Goal: Task Accomplishment & Management: Manage account settings

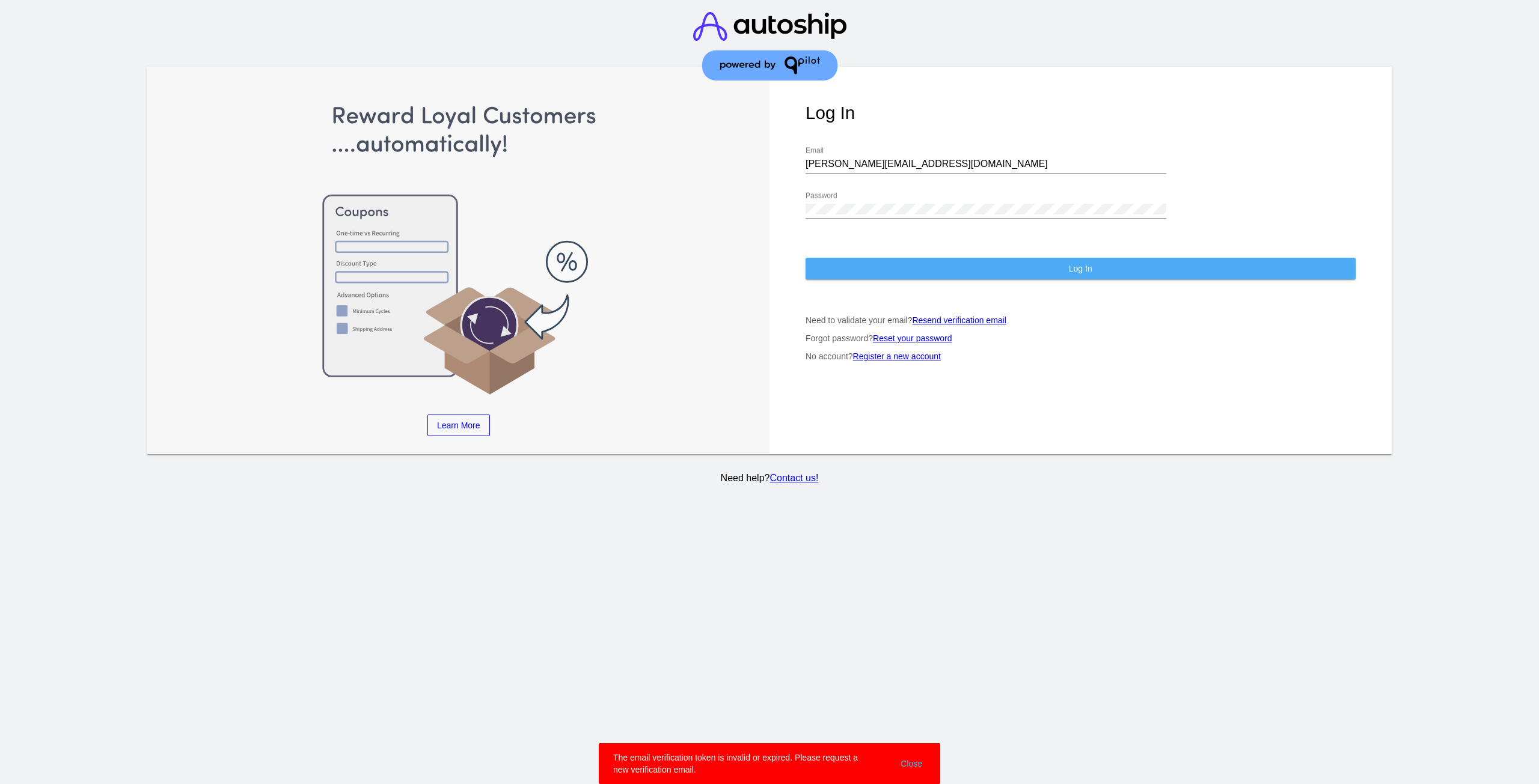
click at [1086, 268] on span "Log In" at bounding box center [1081, 269] width 23 height 10
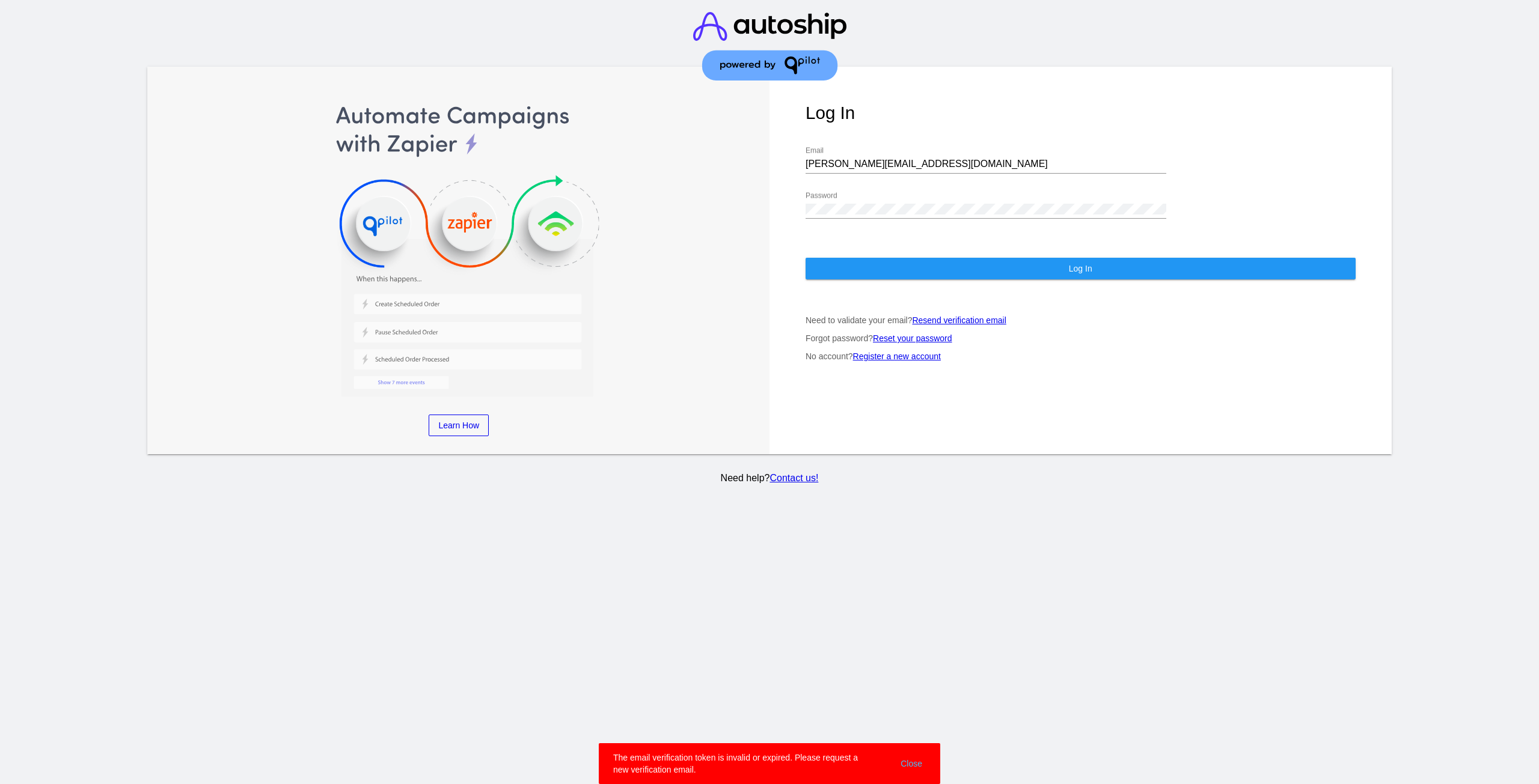
click at [993, 320] on link "Resend verification email" at bounding box center [959, 320] width 94 height 10
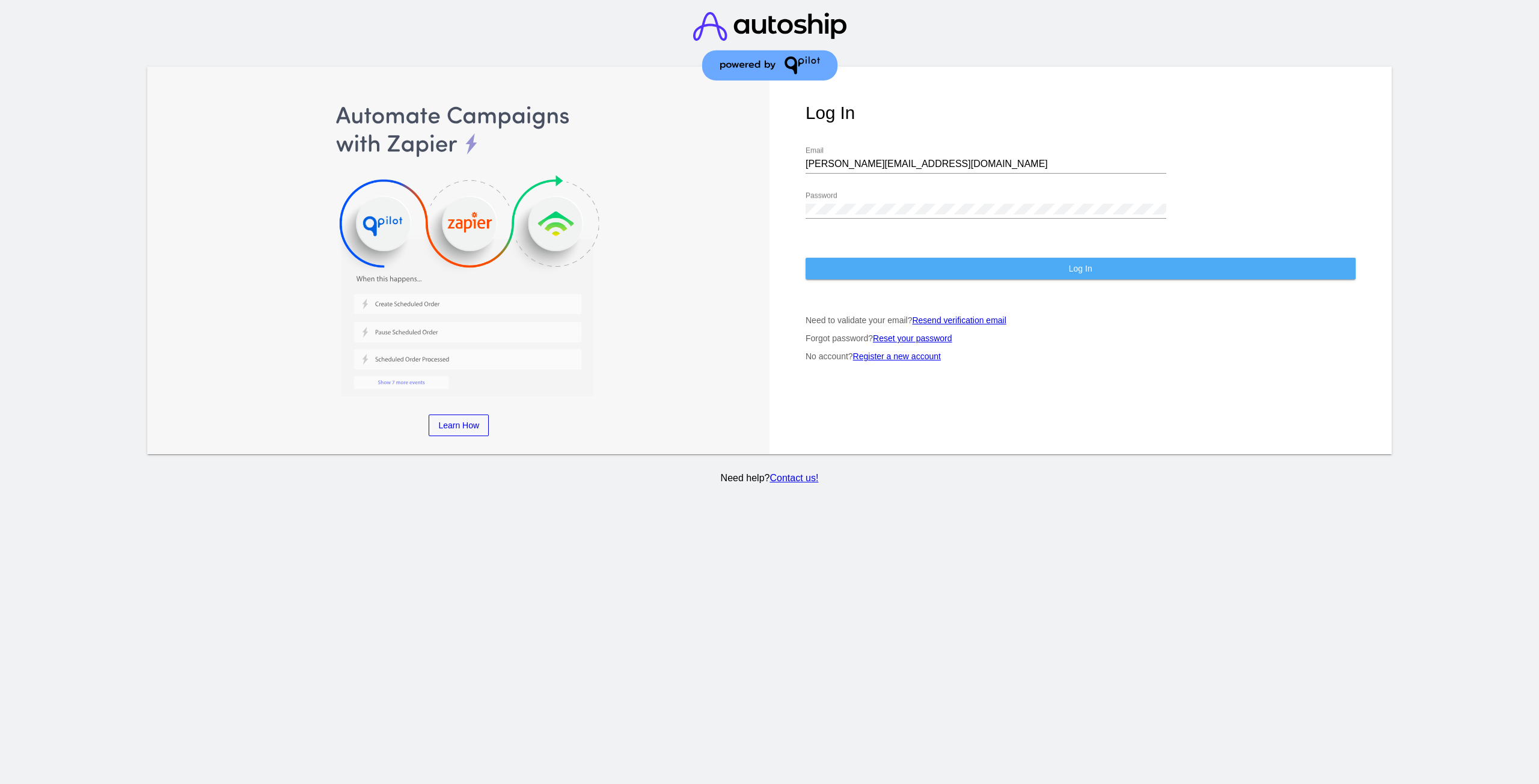
click at [892, 269] on button "Log In" at bounding box center [1081, 268] width 550 height 22
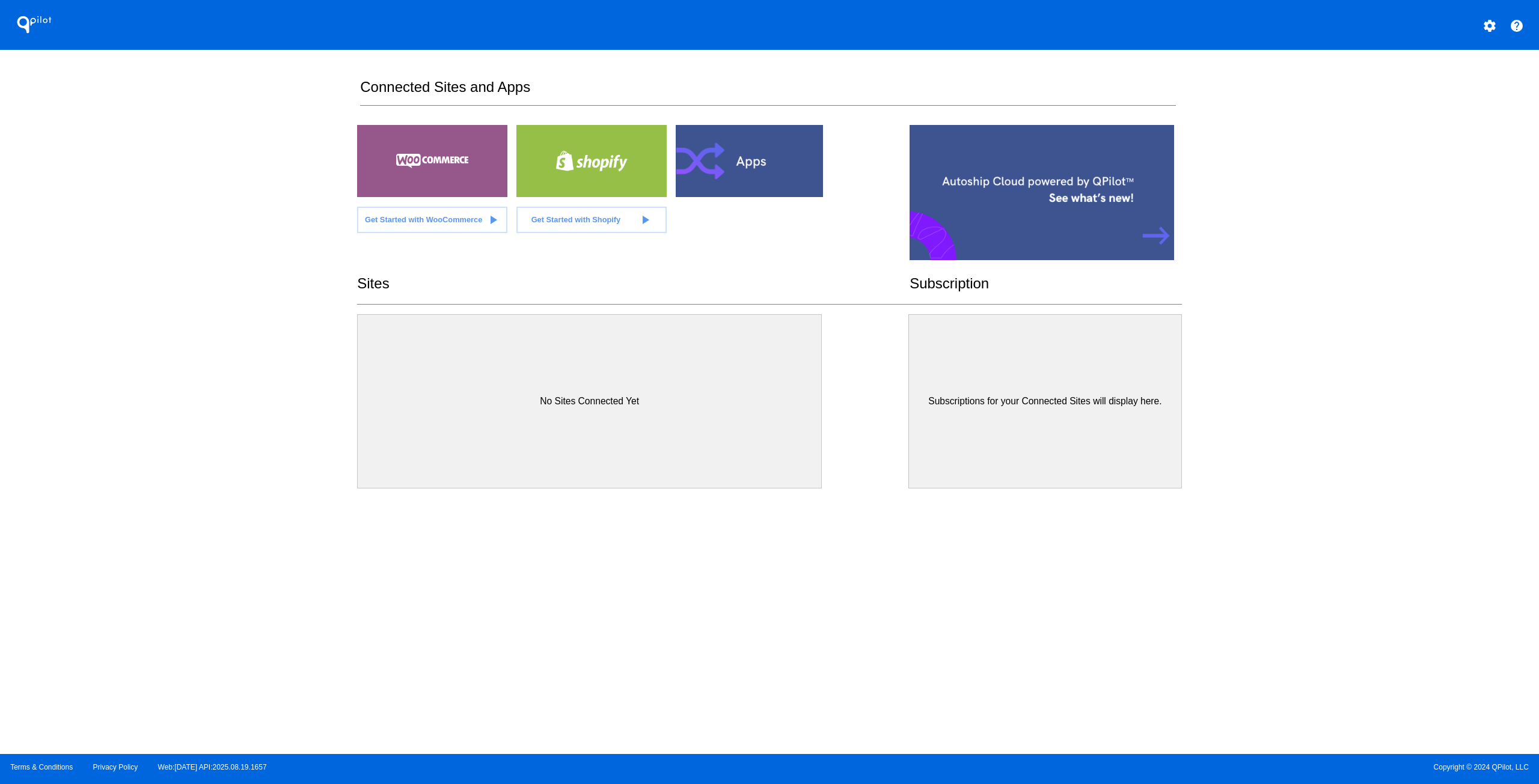
click at [1517, 26] on mat-icon "help" at bounding box center [1517, 26] width 14 height 14
click at [1487, 31] on mat-icon "settings" at bounding box center [1489, 26] width 14 height 14
click at [1471, 61] on span "Contact Support" at bounding box center [1457, 61] width 70 height 10
click at [1493, 23] on mat-icon "settings" at bounding box center [1489, 26] width 14 height 14
click at [1467, 29] on span "My Account" at bounding box center [1448, 32] width 50 height 10
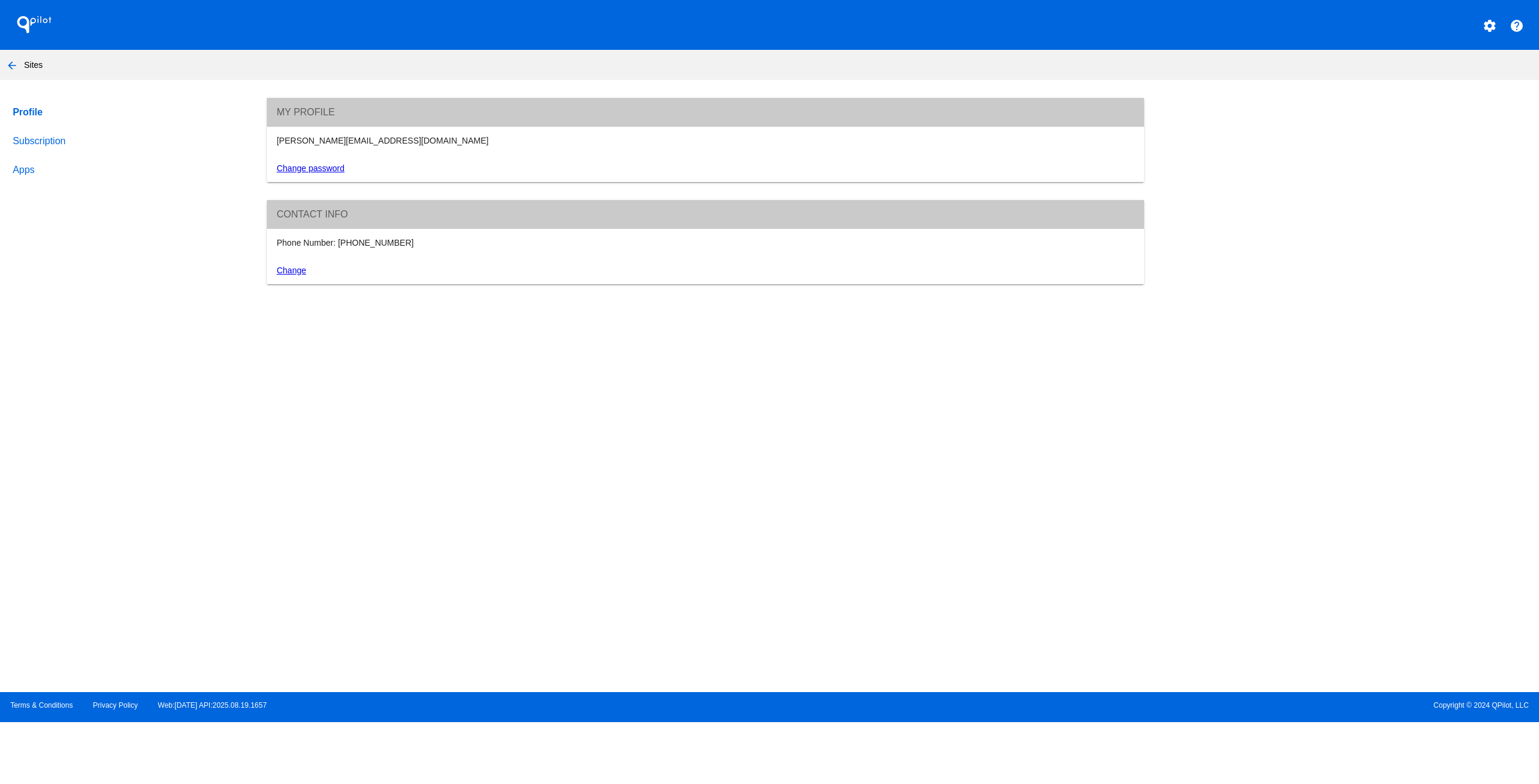
click at [50, 142] on link "Subscription" at bounding box center [128, 141] width 235 height 29
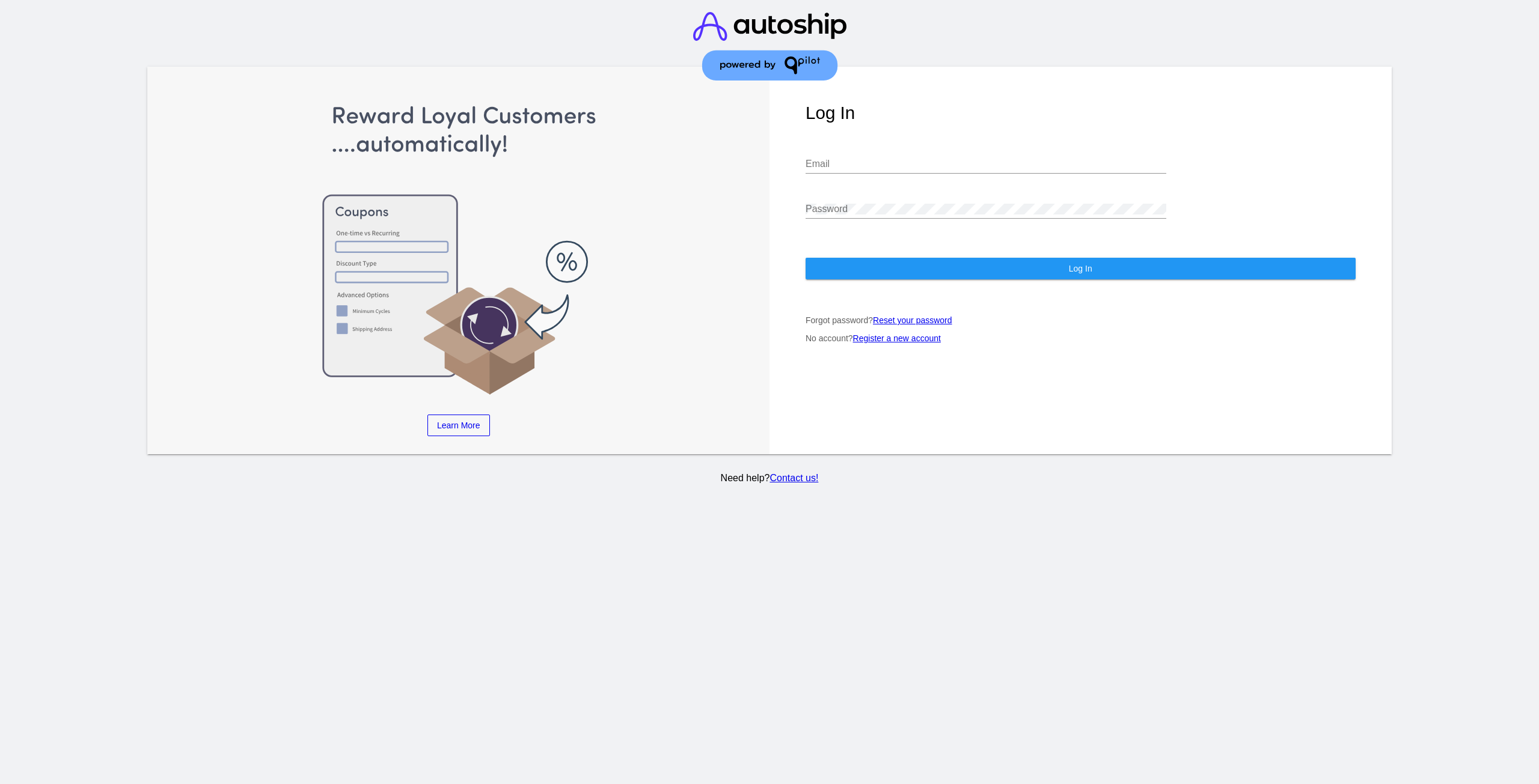
type input "[PERSON_NAME][EMAIL_ADDRESS][DOMAIN_NAME]"
click at [922, 269] on button "Log In" at bounding box center [1081, 268] width 550 height 22
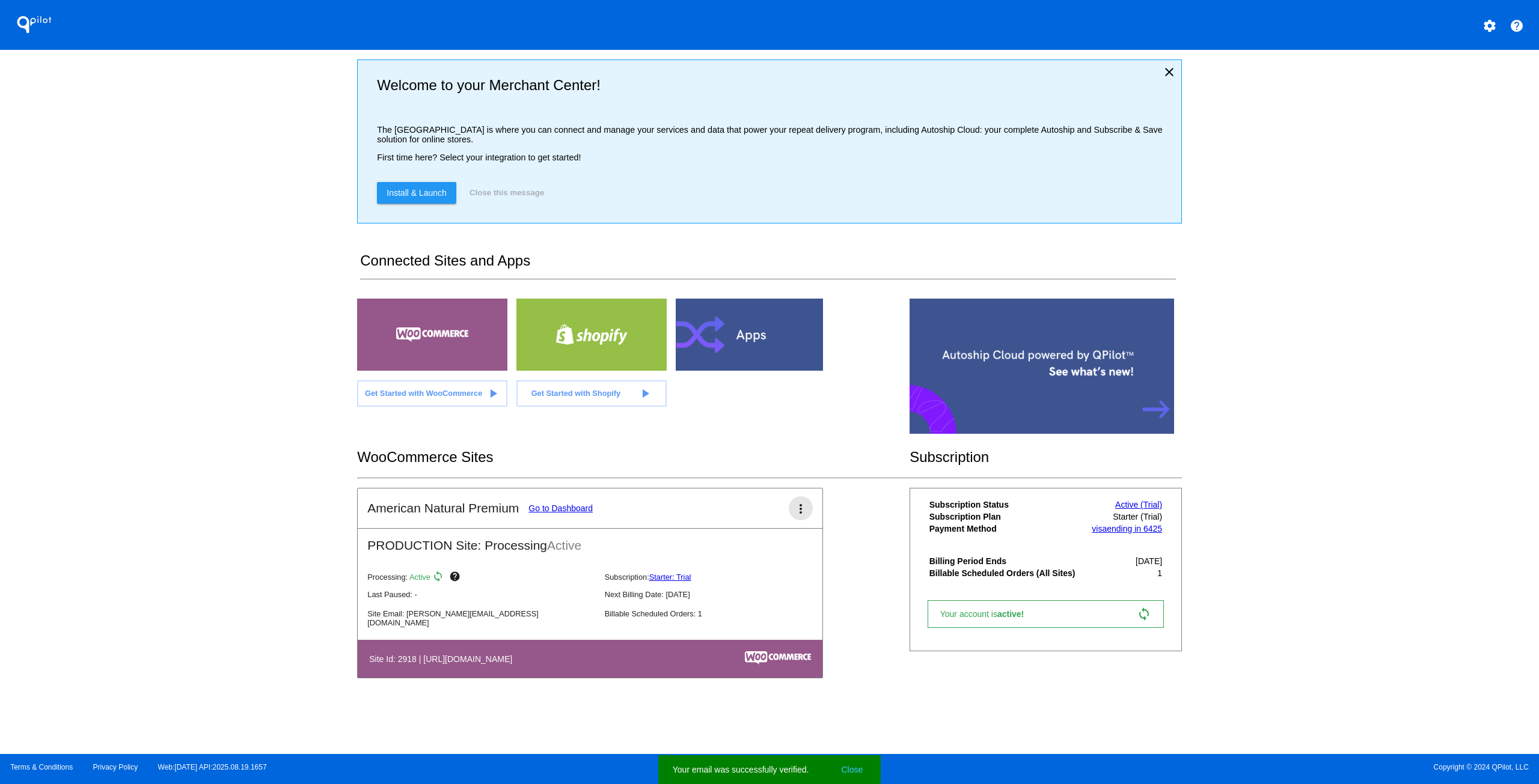
click at [797, 514] on mat-icon "more_vert" at bounding box center [801, 509] width 14 height 14
click at [775, 607] on span "delete site" at bounding box center [756, 609] width 38 height 10
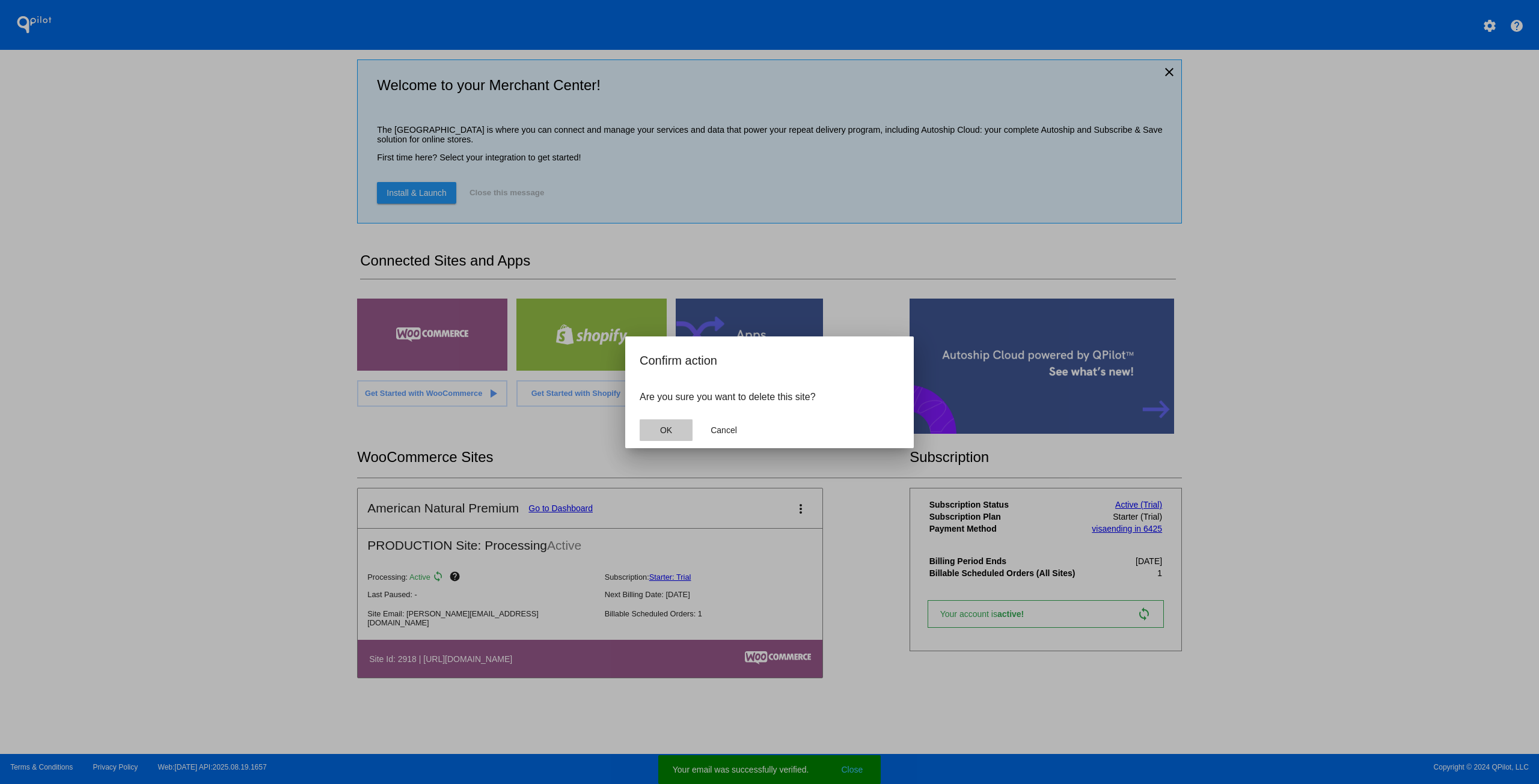
click at [670, 426] on span "OK" at bounding box center [666, 430] width 12 height 10
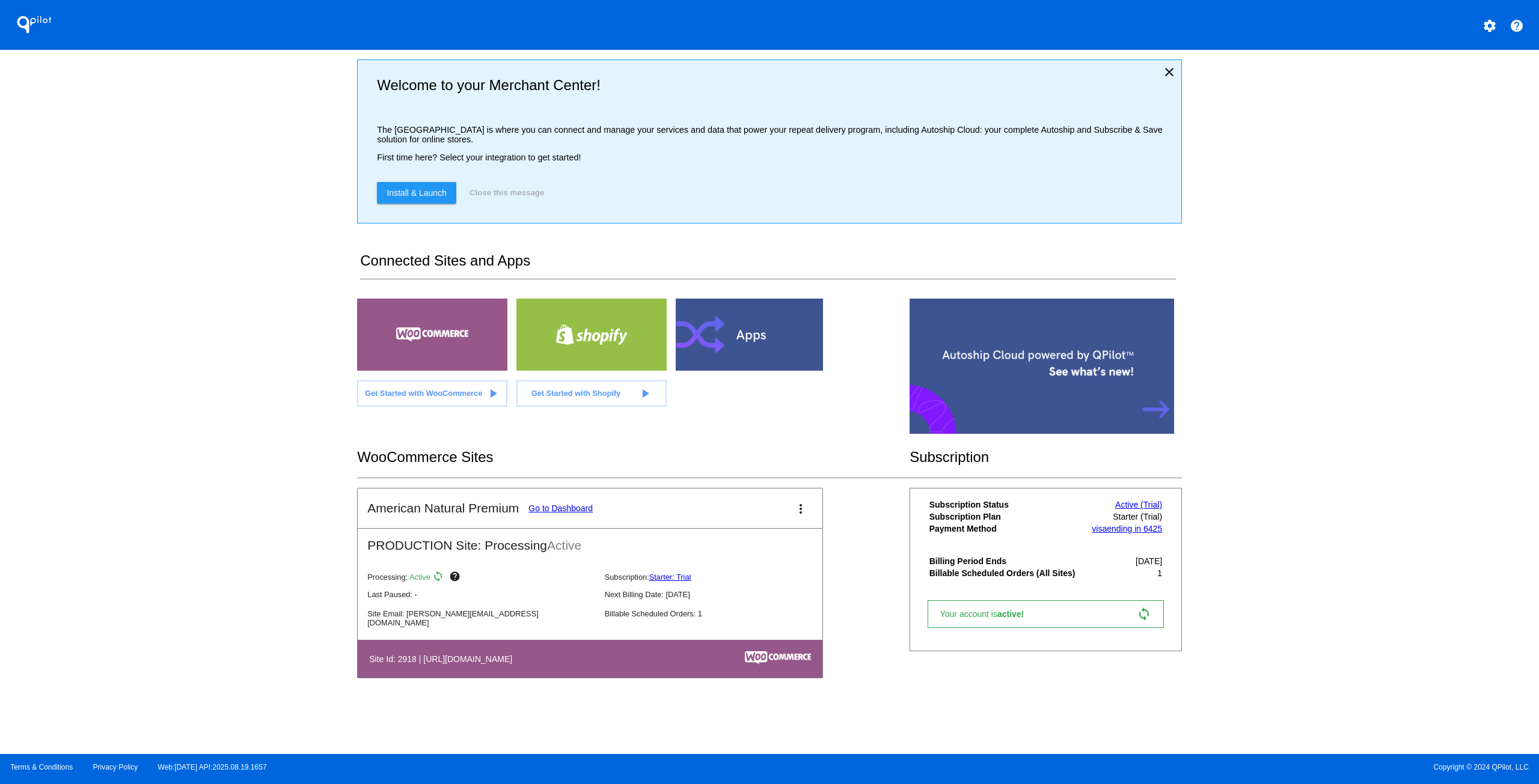
click at [1142, 509] on link "Active (Trial)" at bounding box center [1139, 504] width 47 height 10
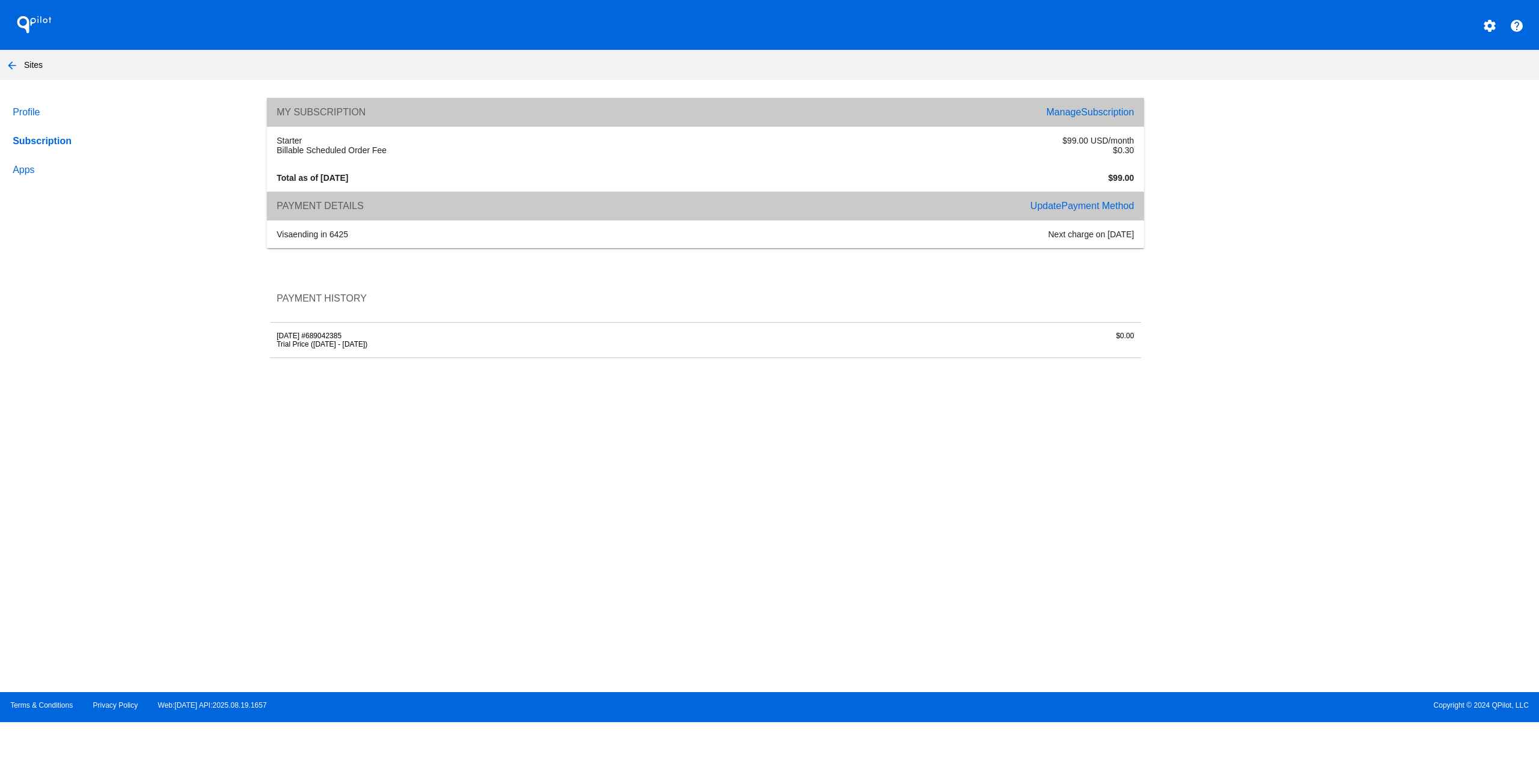
click at [1114, 205] on span "Payment Method" at bounding box center [1098, 206] width 73 height 10
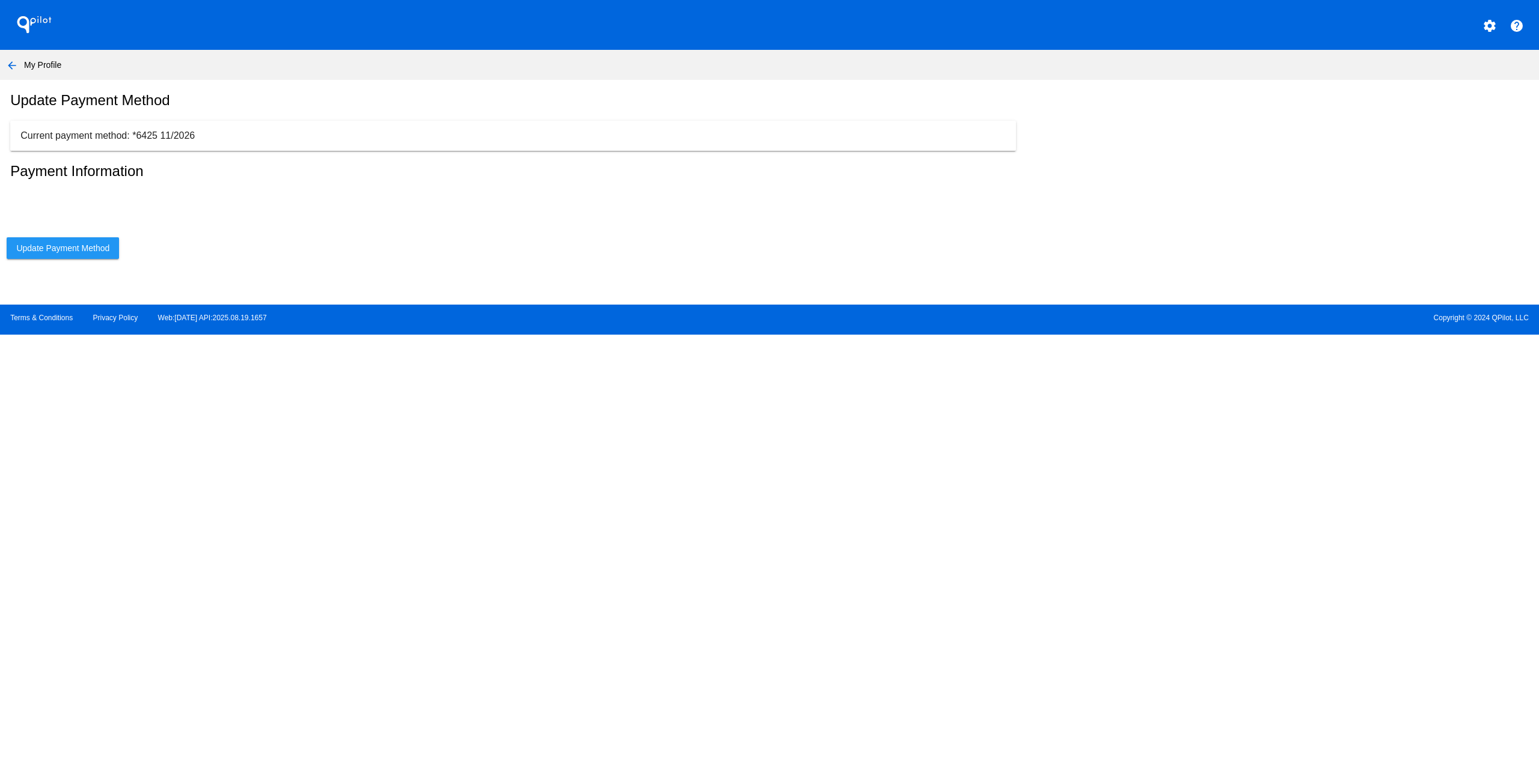
click at [178, 138] on p "Current payment method: *6425 11/2026" at bounding box center [513, 136] width 985 height 11
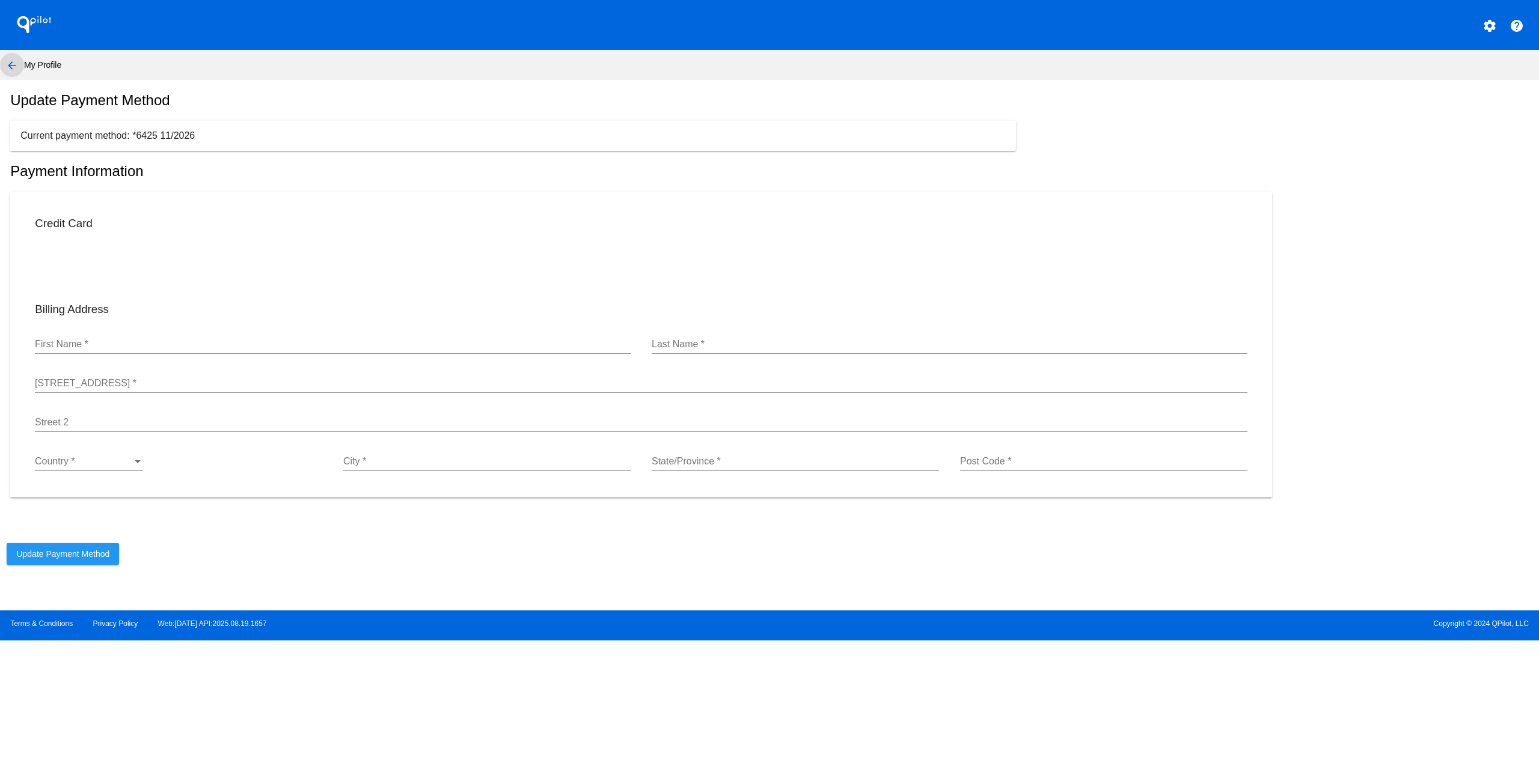
click at [5, 63] on mat-icon "arrow_back" at bounding box center [12, 65] width 14 height 14
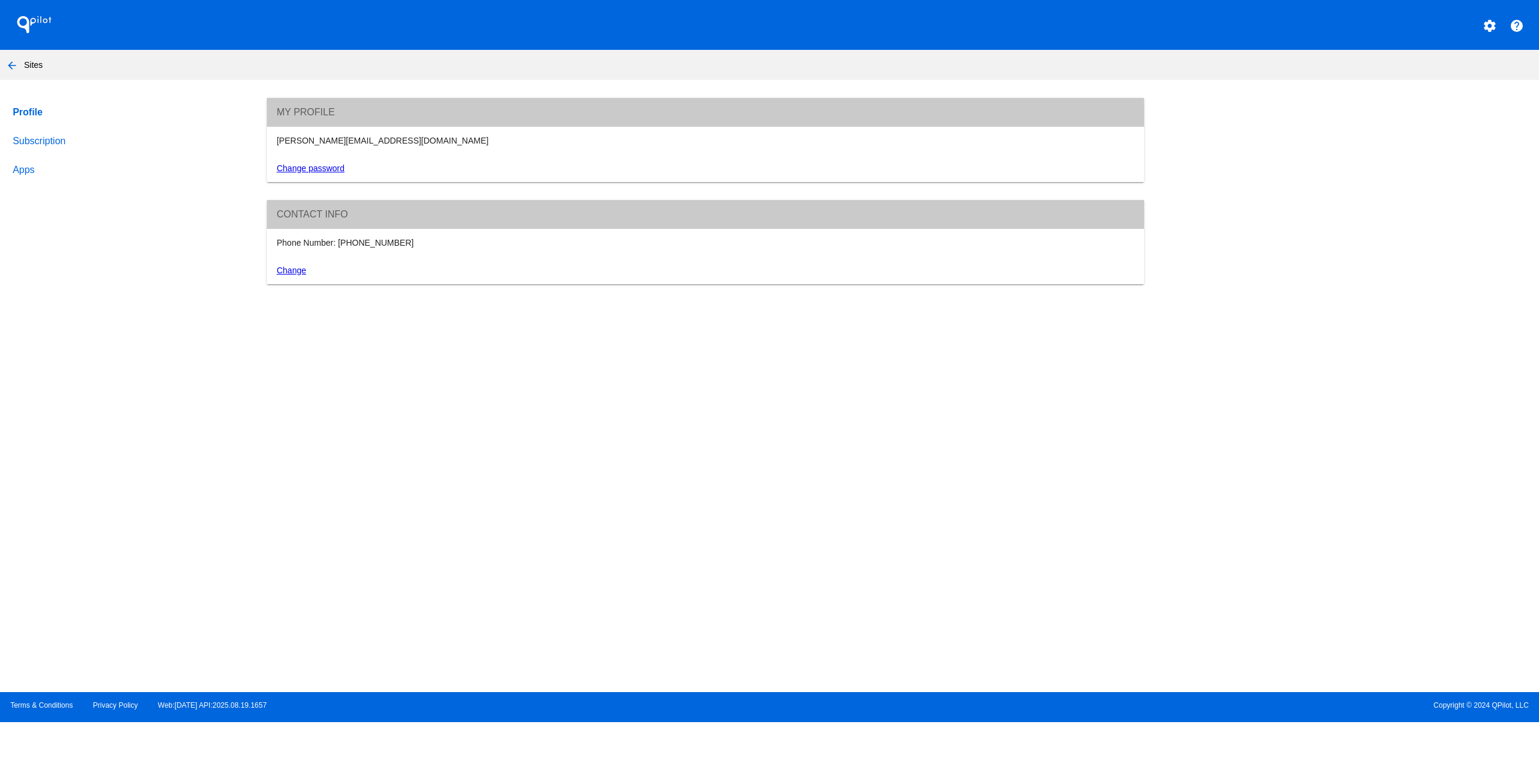
click at [59, 141] on link "Subscription" at bounding box center [128, 141] width 235 height 29
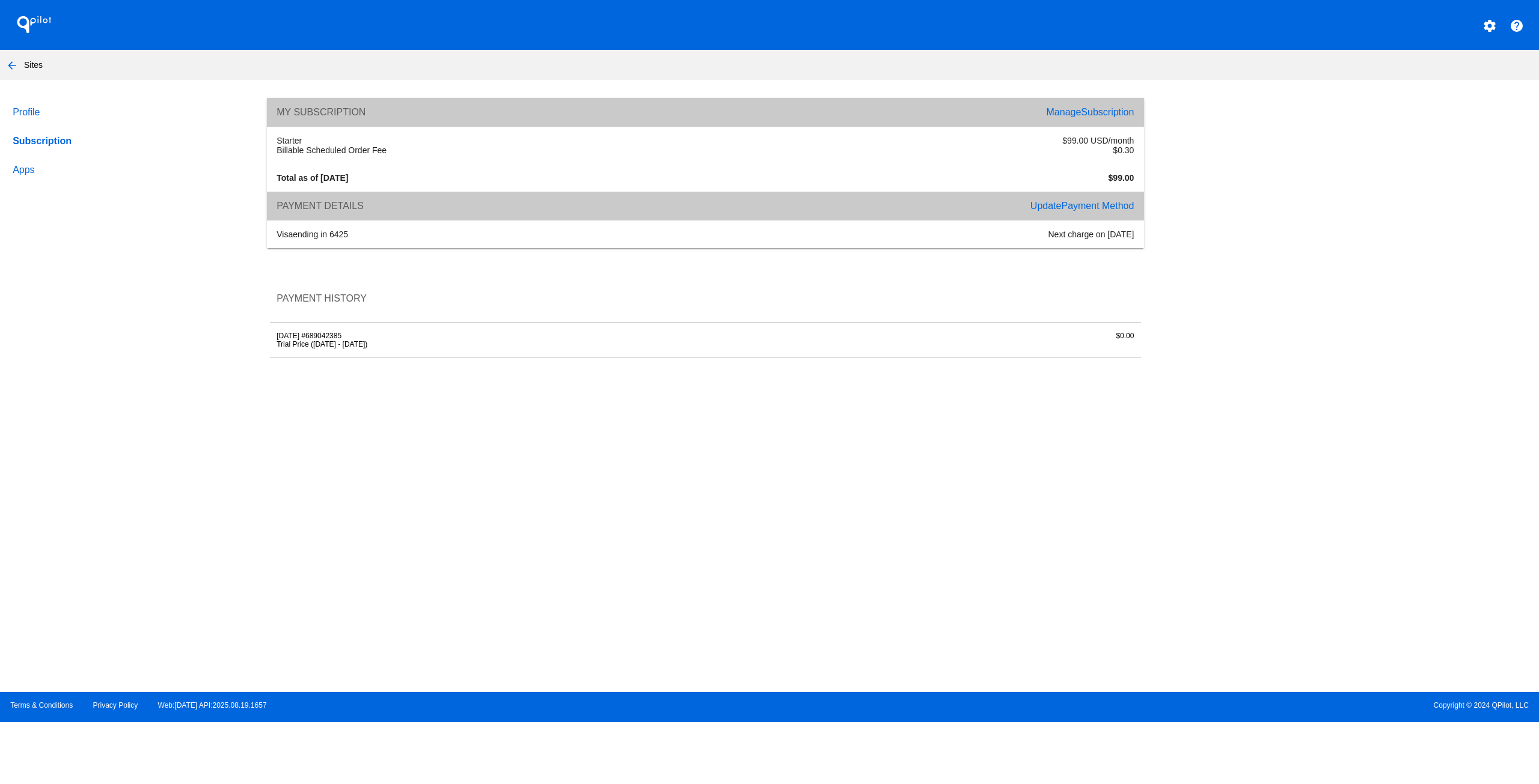
click at [1076, 110] on link "Manage Subscription" at bounding box center [1090, 112] width 88 height 10
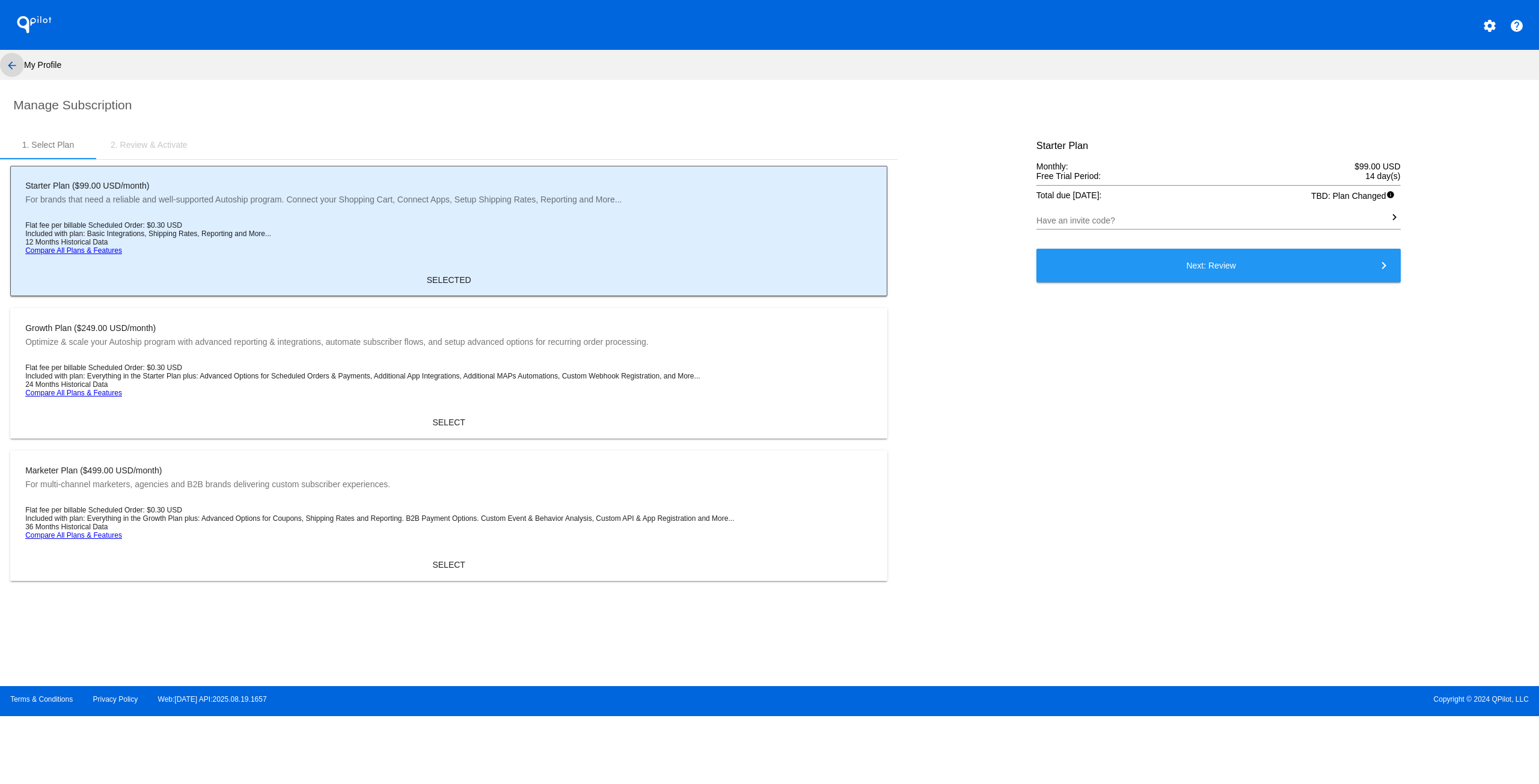
click at [7, 64] on mat-icon "arrow_back" at bounding box center [12, 65] width 14 height 14
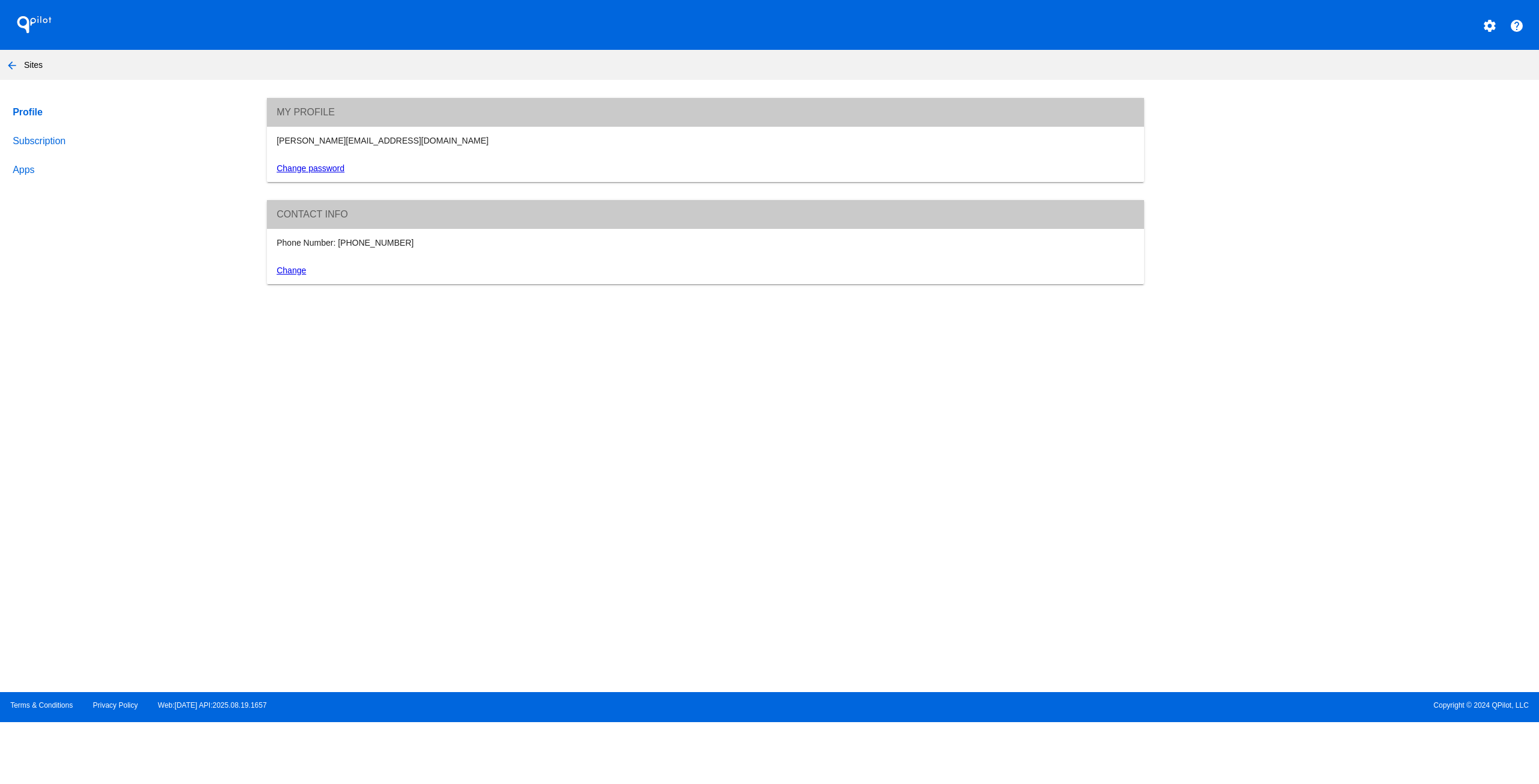
click at [35, 170] on link "Apps" at bounding box center [128, 170] width 235 height 29
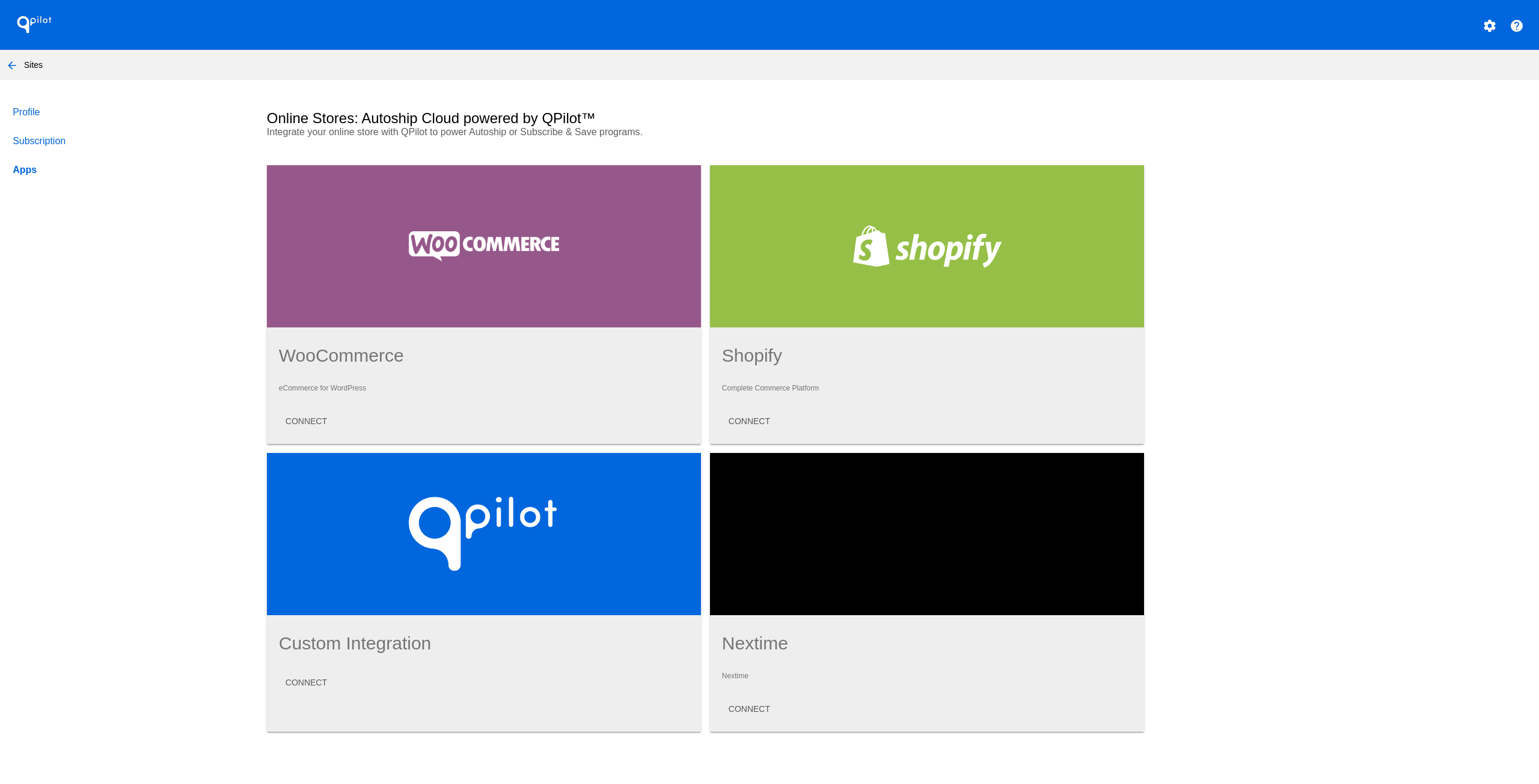
click at [15, 64] on mat-icon "arrow_back" at bounding box center [12, 65] width 14 height 14
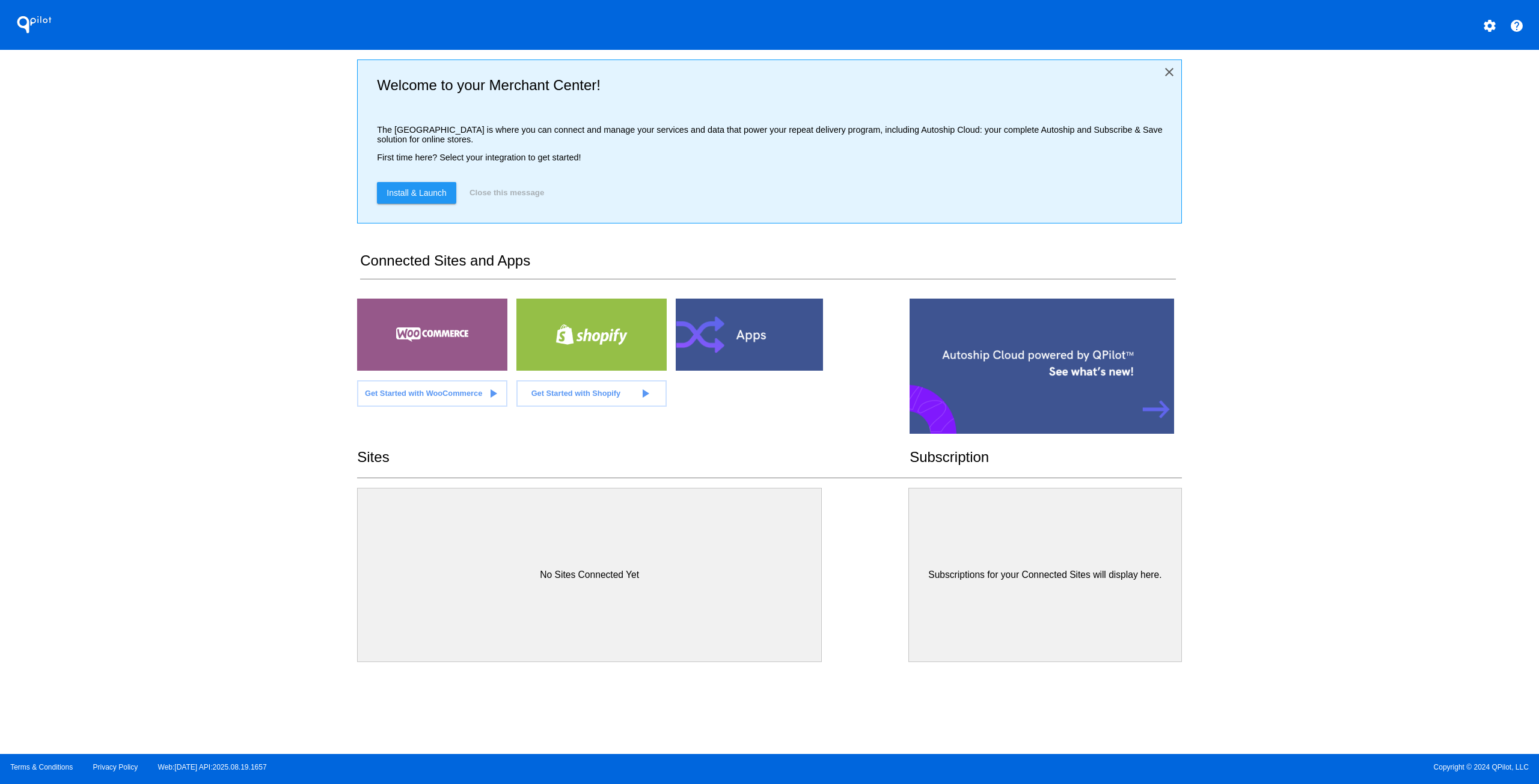
click at [1166, 73] on mat-icon "close" at bounding box center [1169, 72] width 14 height 14
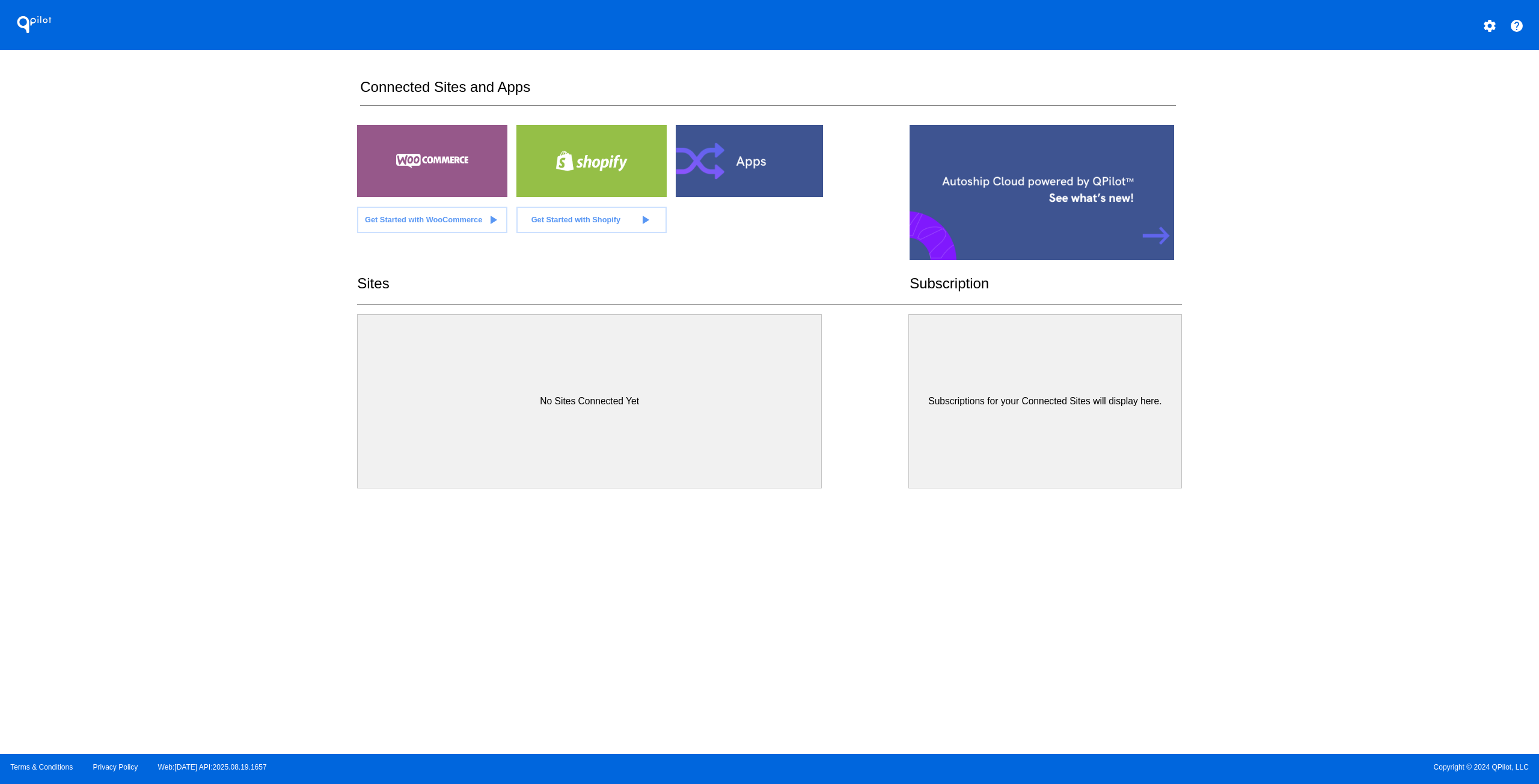
click at [1489, 23] on mat-icon "settings" at bounding box center [1489, 26] width 14 height 14
click at [1467, 27] on span "My Account" at bounding box center [1448, 32] width 50 height 10
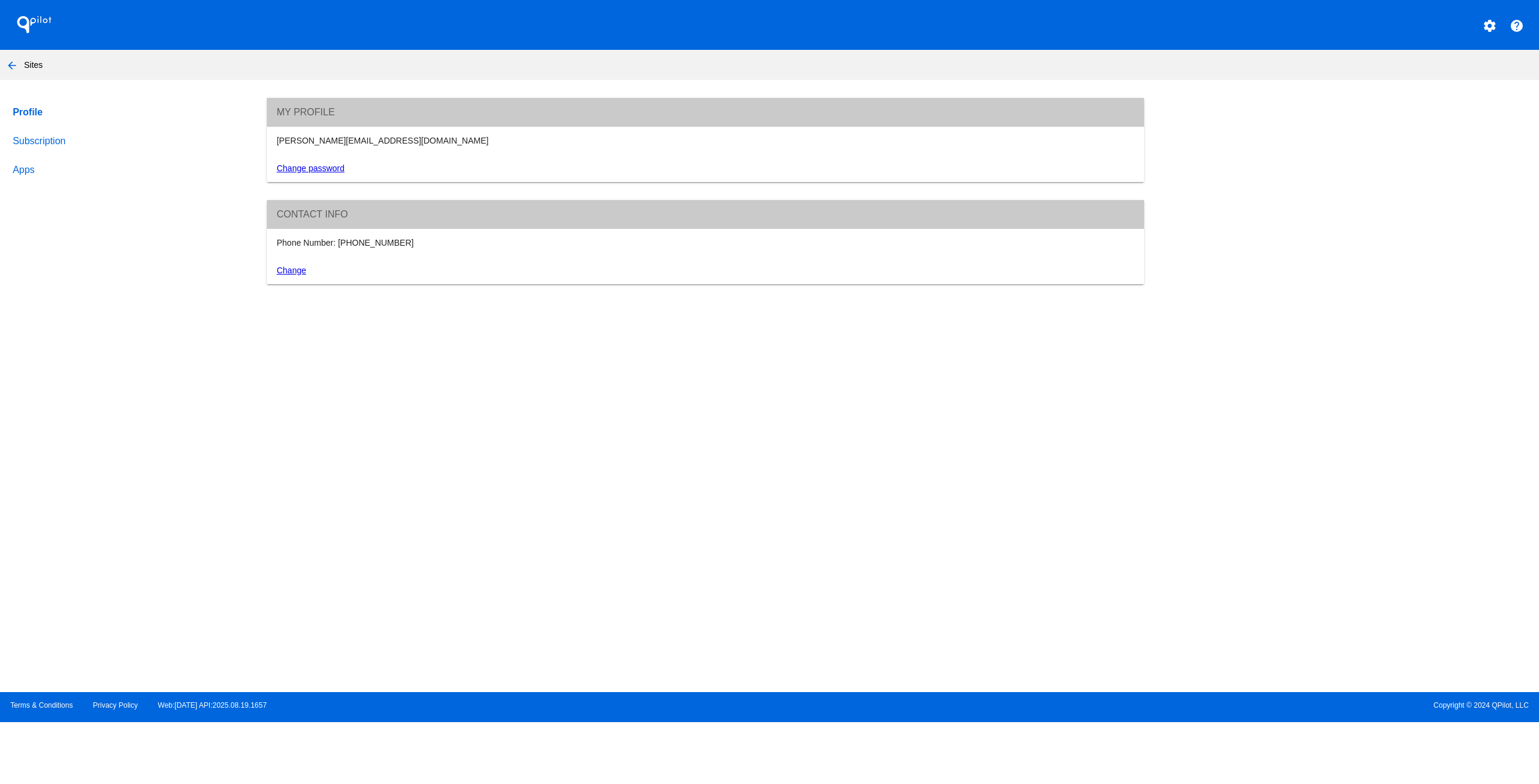
click at [61, 139] on link "Subscription" at bounding box center [128, 141] width 235 height 29
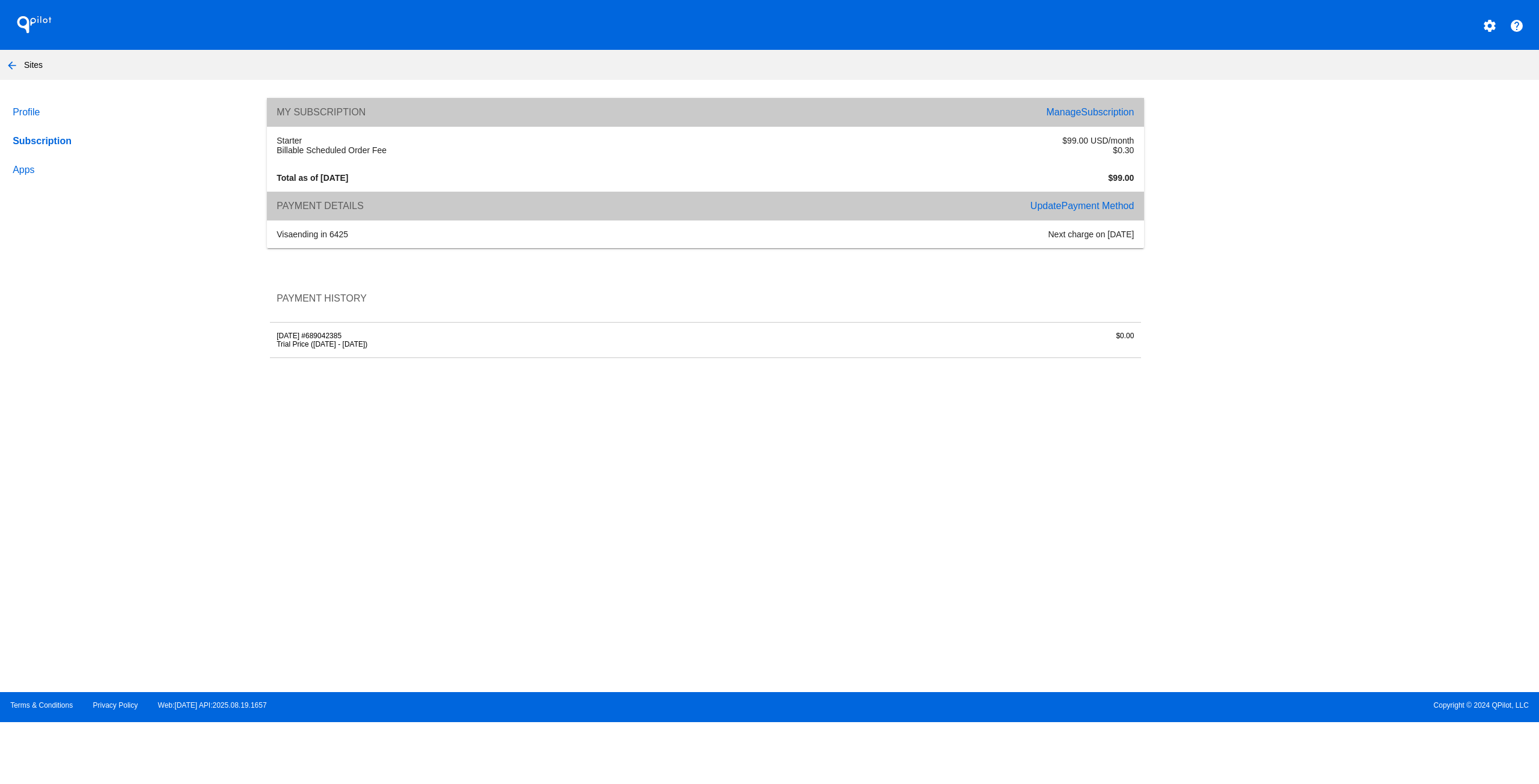
drag, startPoint x: 311, startPoint y: 235, endPoint x: 320, endPoint y: 235, distance: 9.0
click at [311, 235] on div "visa ending in 6425" at bounding box center [488, 234] width 436 height 10
click at [1079, 109] on link "Manage Subscription" at bounding box center [1090, 112] width 88 height 10
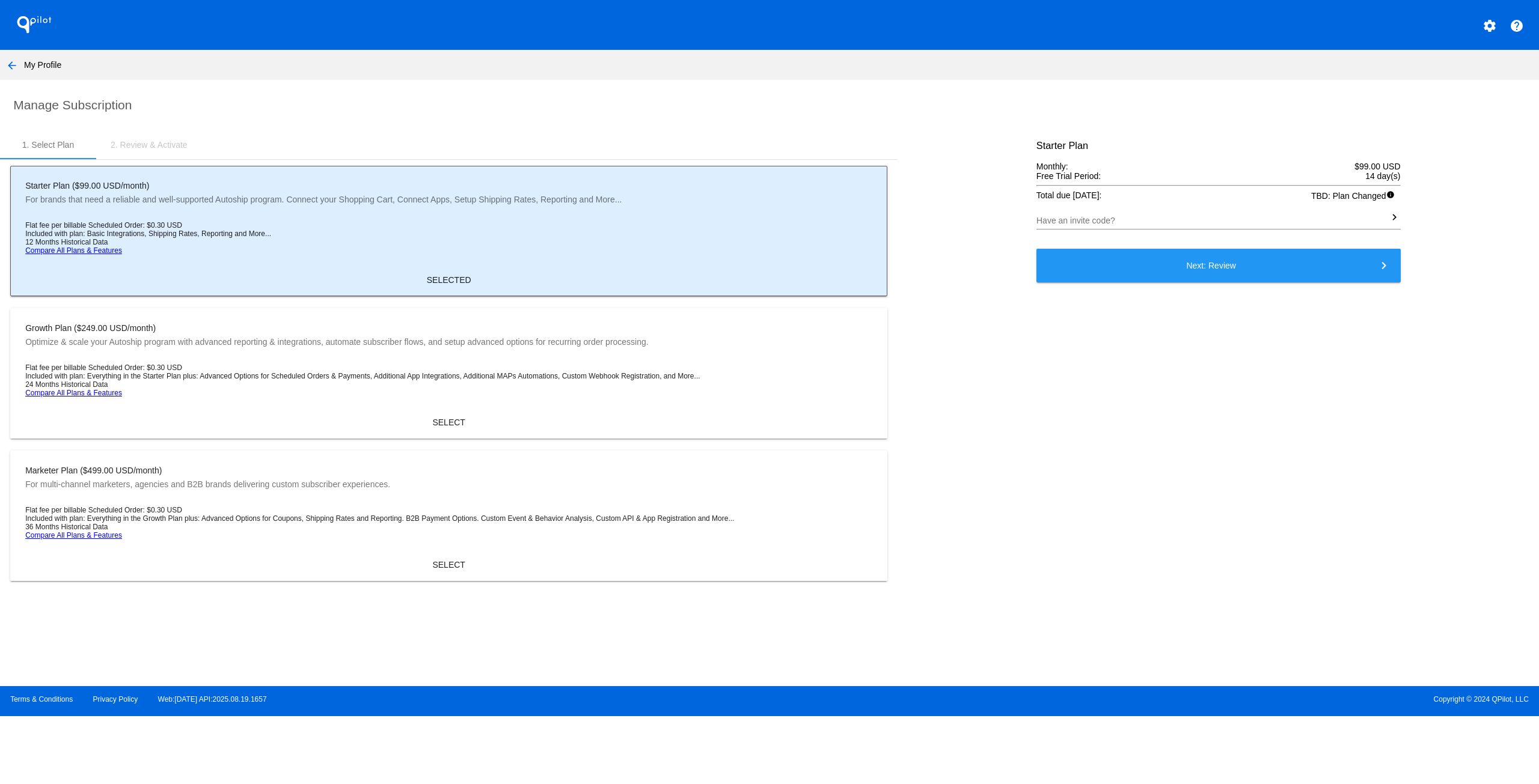
click at [1515, 21] on mat-icon "help" at bounding box center [1517, 26] width 14 height 14
click at [1515, 26] on mat-icon "help" at bounding box center [1517, 26] width 14 height 14
click at [1491, 25] on mat-icon "settings" at bounding box center [1489, 26] width 14 height 14
click at [1480, 57] on span "Contact Support" at bounding box center [1457, 61] width 70 height 10
click at [1521, 23] on mat-icon "help" at bounding box center [1517, 26] width 14 height 14
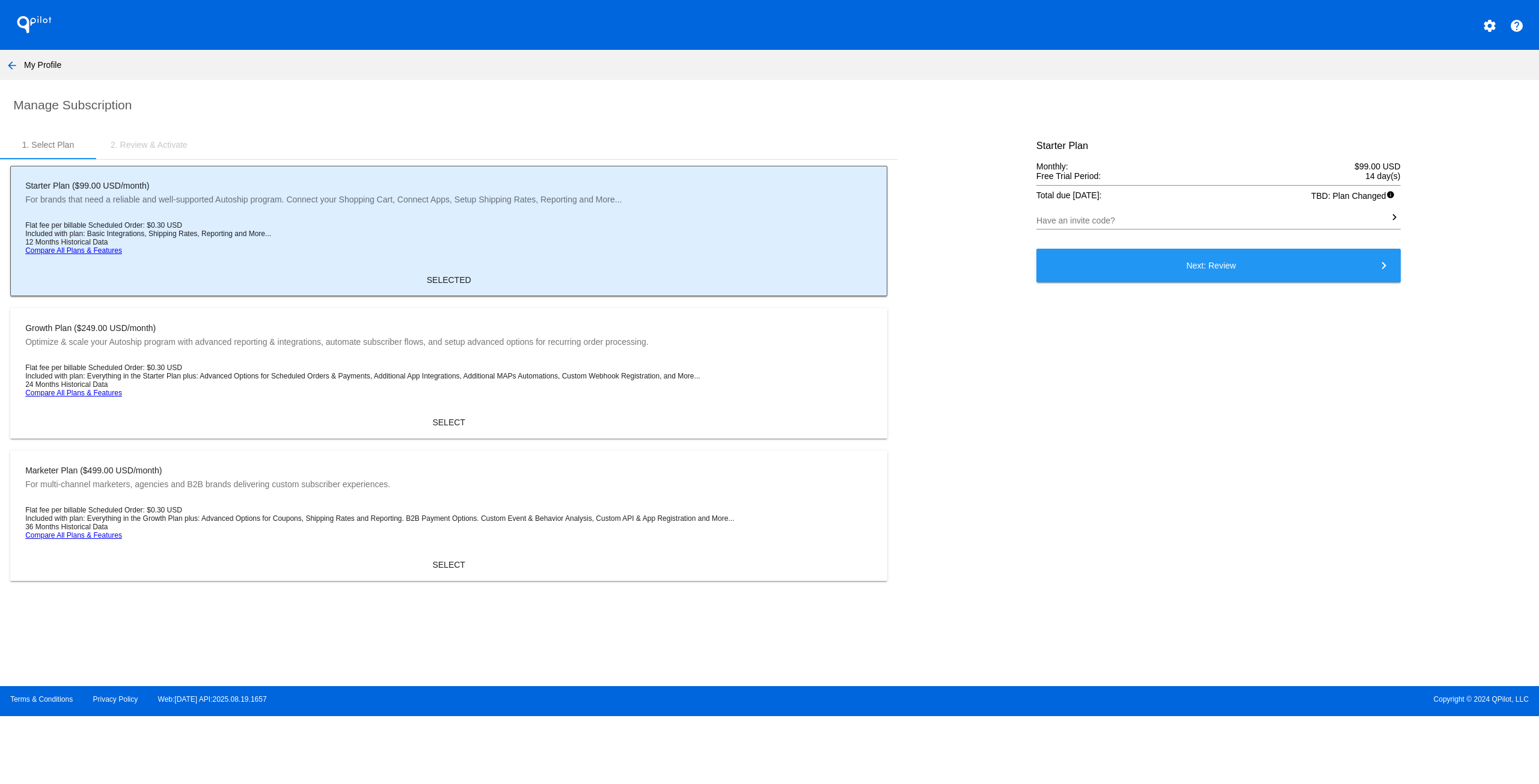
click at [1231, 383] on div "Starter Plan Monthly: $99.00 USD Free Trial Period: 14 day(s) Total due today: …" at bounding box center [1219, 358] width 385 height 457
click at [1514, 25] on mat-icon "help" at bounding box center [1517, 26] width 14 height 14
click at [1516, 23] on mat-icon "help" at bounding box center [1517, 26] width 14 height 14
click at [1486, 23] on mat-icon "settings" at bounding box center [1489, 26] width 14 height 14
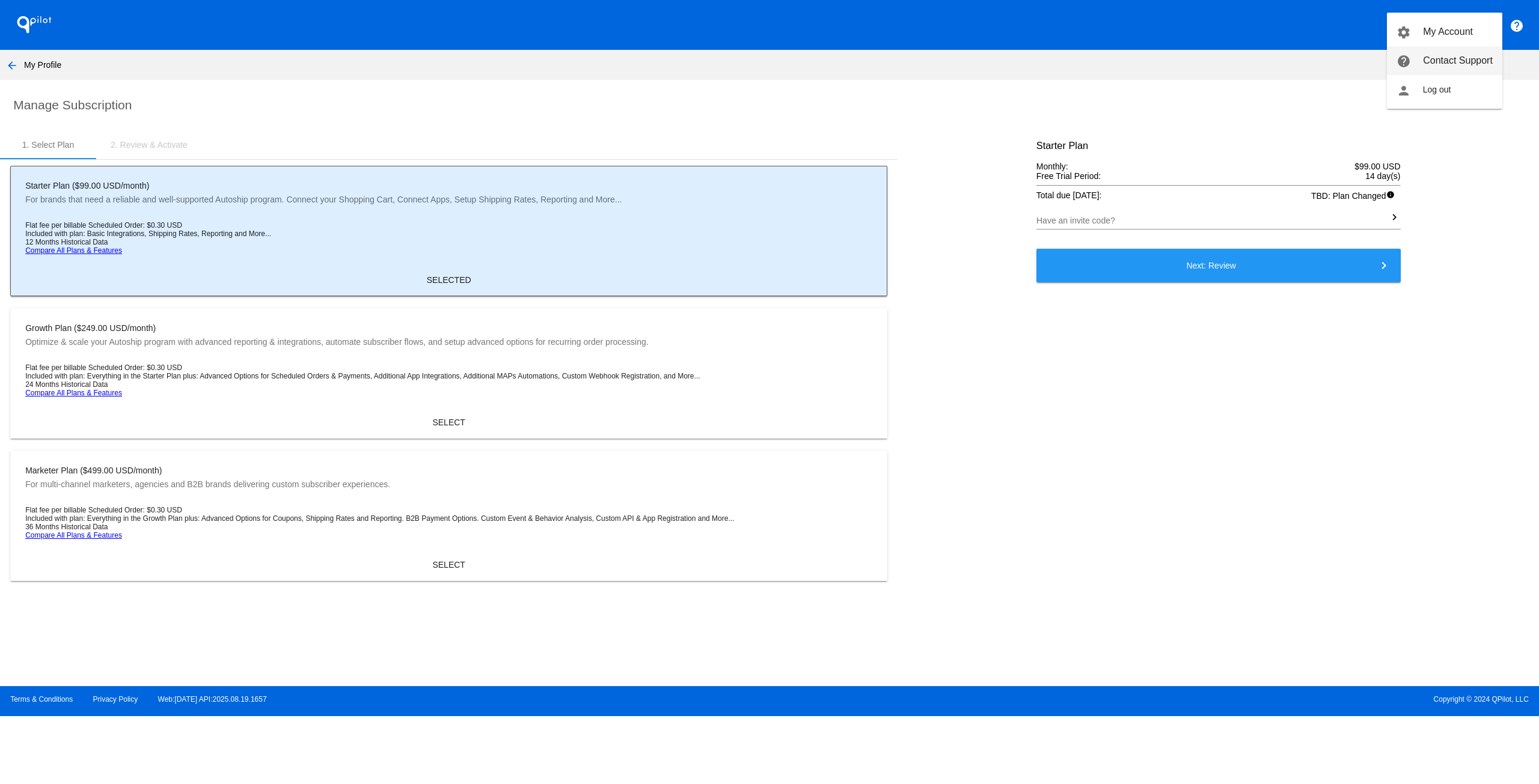
click at [1465, 55] on span "Contact Support" at bounding box center [1457, 61] width 70 height 10
click at [16, 61] on mat-icon "arrow_back" at bounding box center [12, 65] width 14 height 14
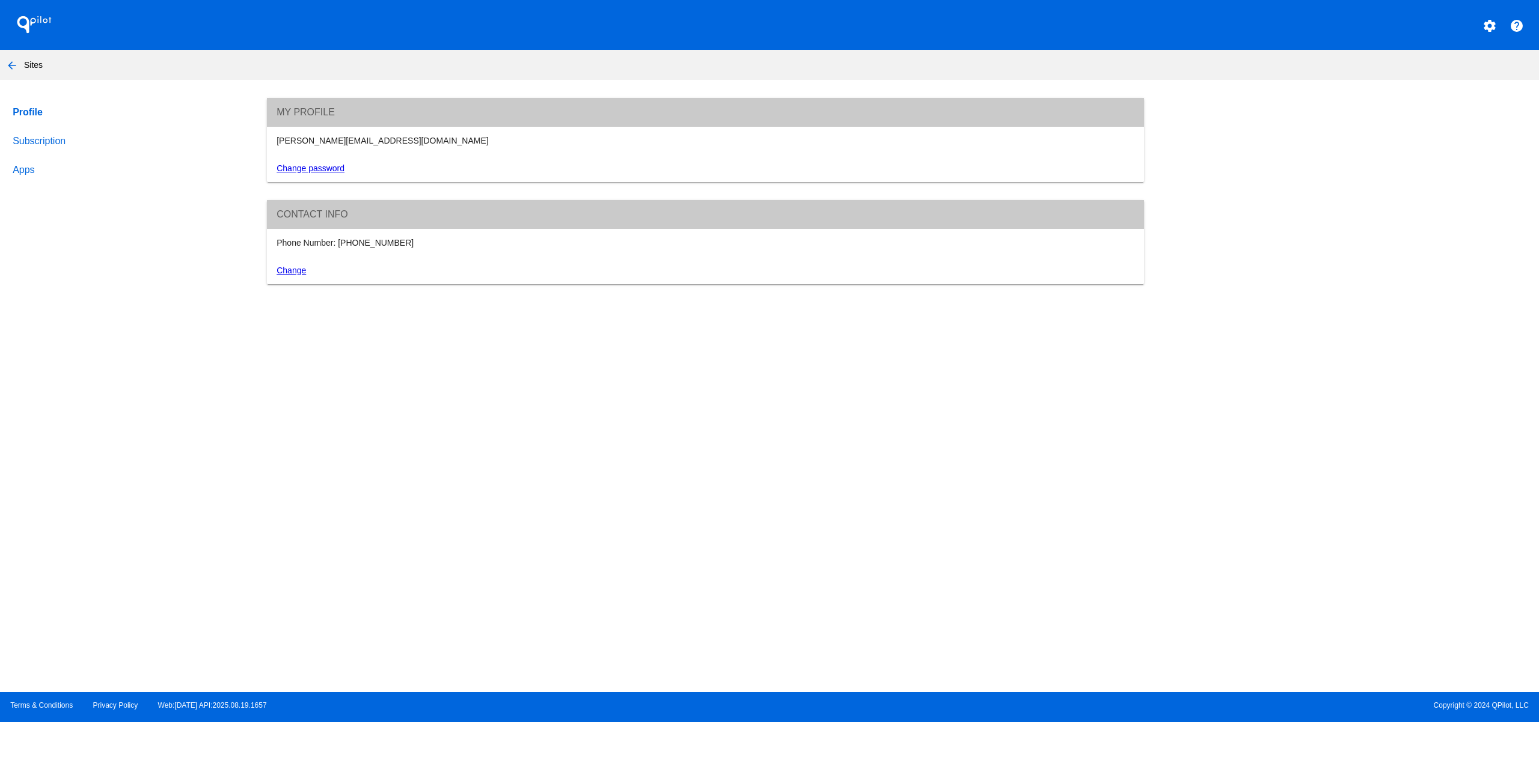
click at [12, 62] on mat-icon "arrow_back" at bounding box center [12, 65] width 14 height 14
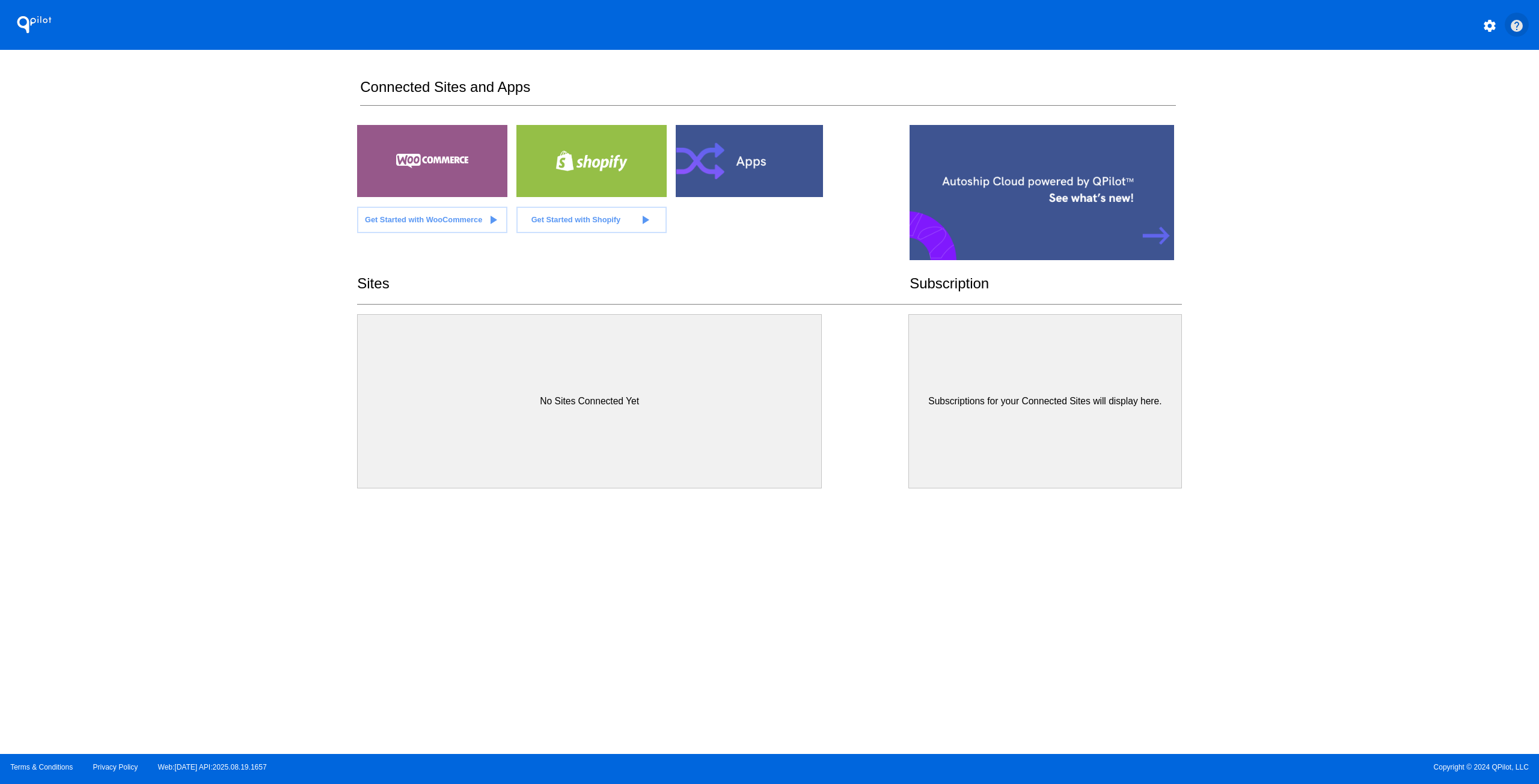
click at [1510, 28] on mat-icon "help" at bounding box center [1517, 26] width 14 height 14
click at [1517, 21] on mat-icon "help" at bounding box center [1517, 26] width 14 height 14
click at [1517, 24] on mat-icon "help" at bounding box center [1517, 26] width 14 height 14
click at [1493, 26] on mat-icon "settings" at bounding box center [1489, 26] width 14 height 14
click at [1378, 171] on div at bounding box center [770, 392] width 1539 height 784
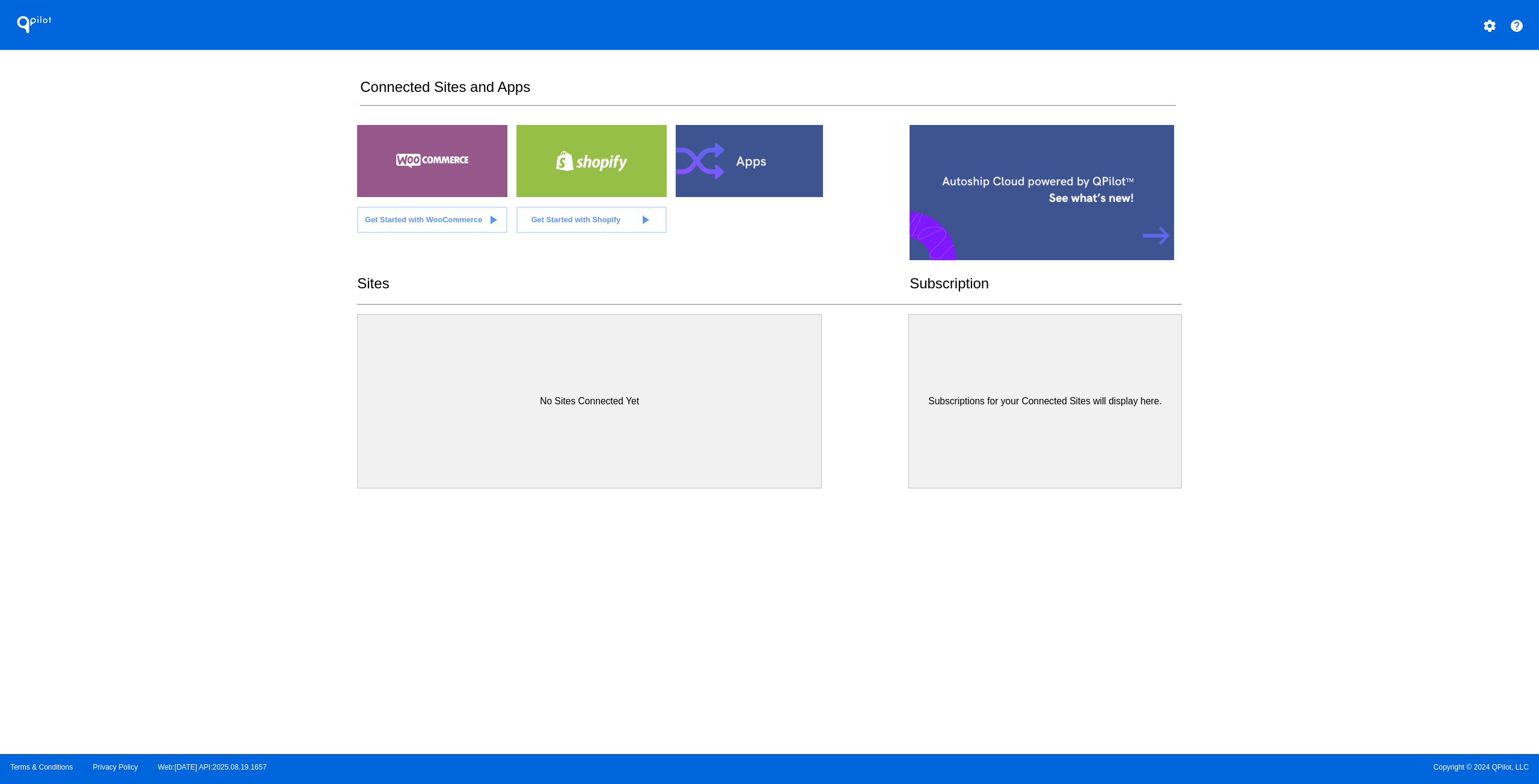
click at [1289, 212] on div "QPilot settings help Connected Sites and Apps Get Started with WooCommerce play…" at bounding box center [770, 377] width 1539 height 754
click at [1493, 24] on mat-icon "settings" at bounding box center [1489, 26] width 14 height 14
click at [1462, 29] on span "My Account" at bounding box center [1448, 32] width 50 height 10
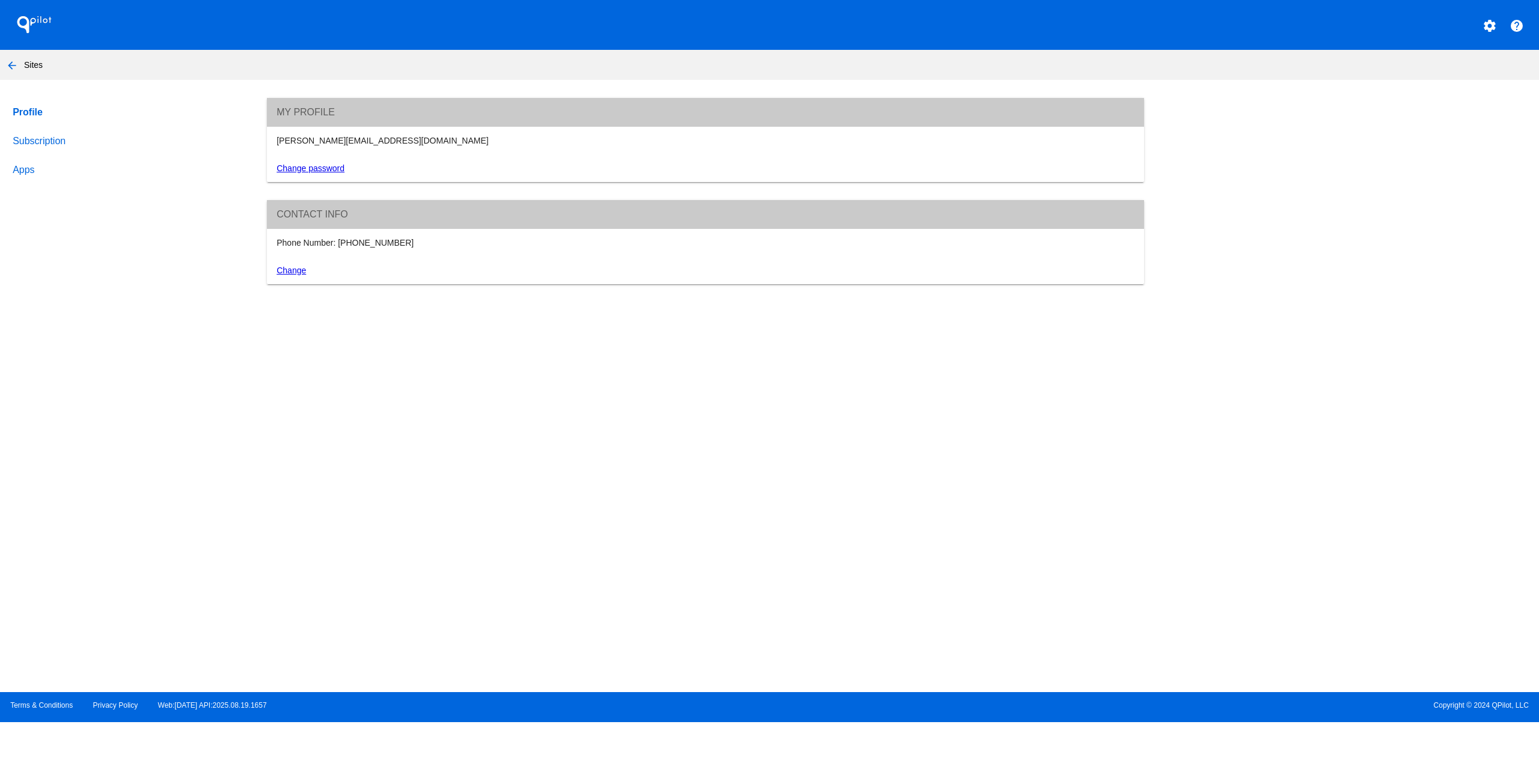
click at [52, 132] on link "Subscription" at bounding box center [128, 141] width 235 height 29
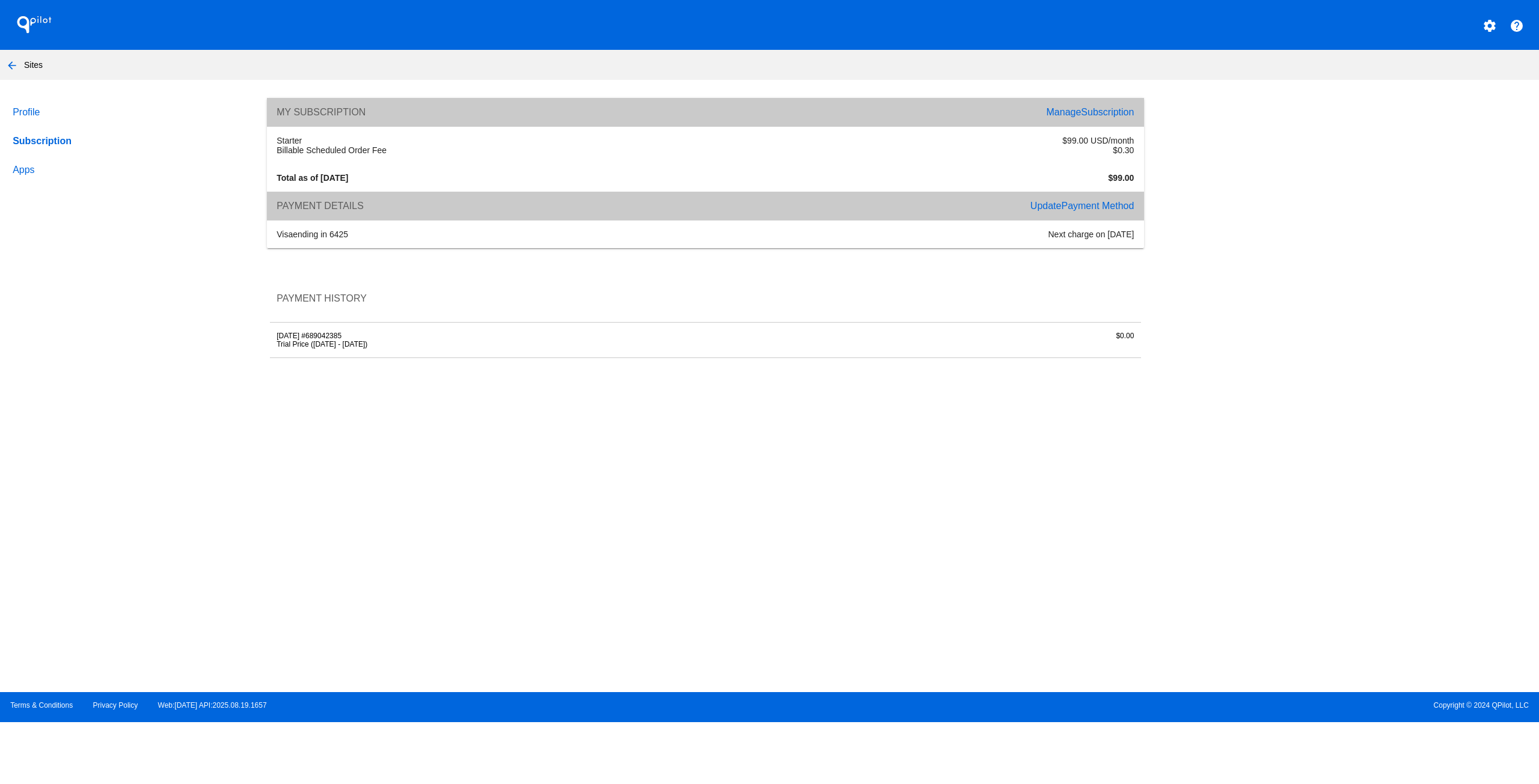
click at [1083, 108] on span "Subscription" at bounding box center [1107, 112] width 53 height 10
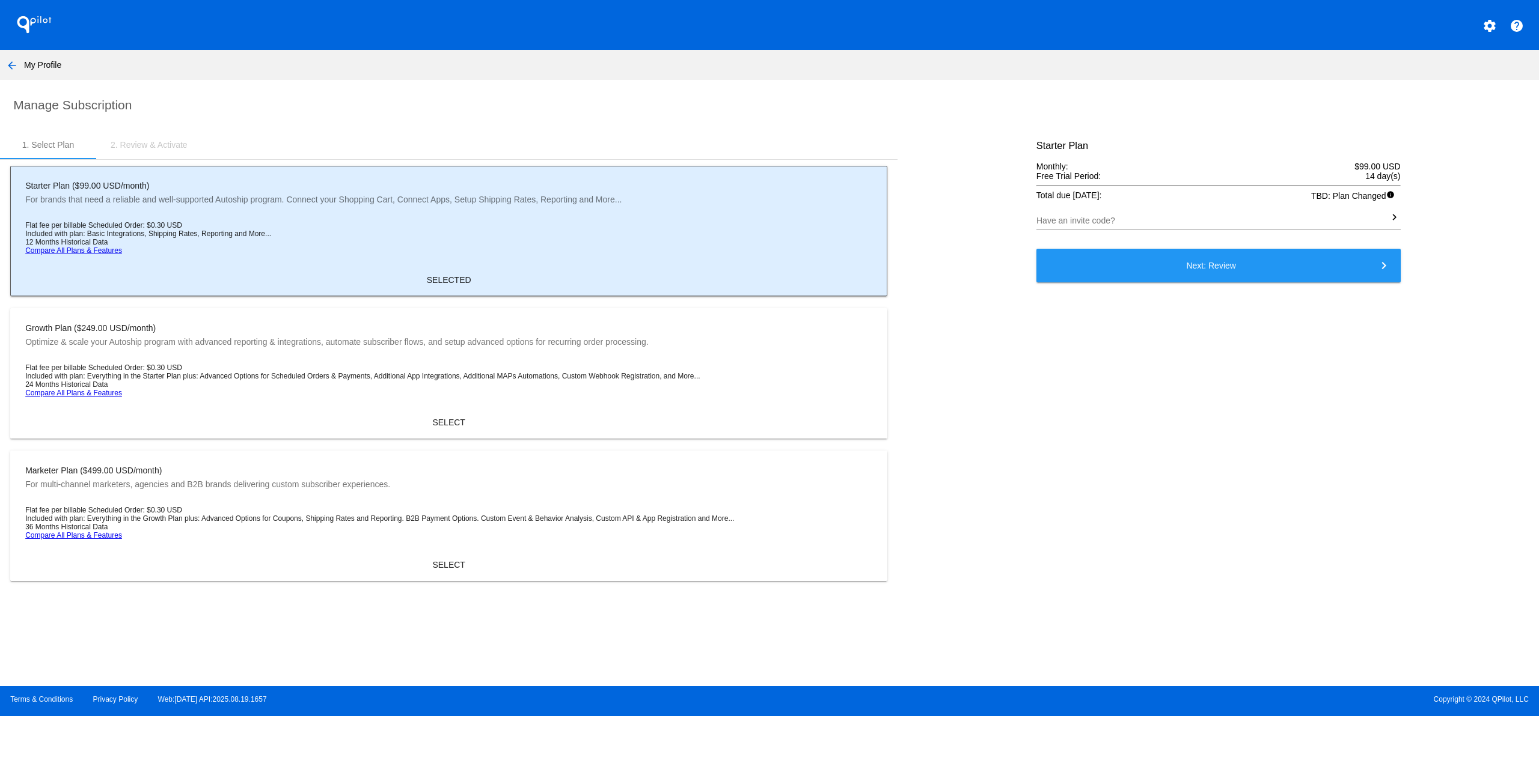
click at [117, 105] on h2 "Manage Subscription" at bounding box center [771, 105] width 1516 height 14
click at [251, 65] on nav "arrow_back My Profile" at bounding box center [770, 65] width 1539 height 30
